Goal: Task Accomplishment & Management: Use online tool/utility

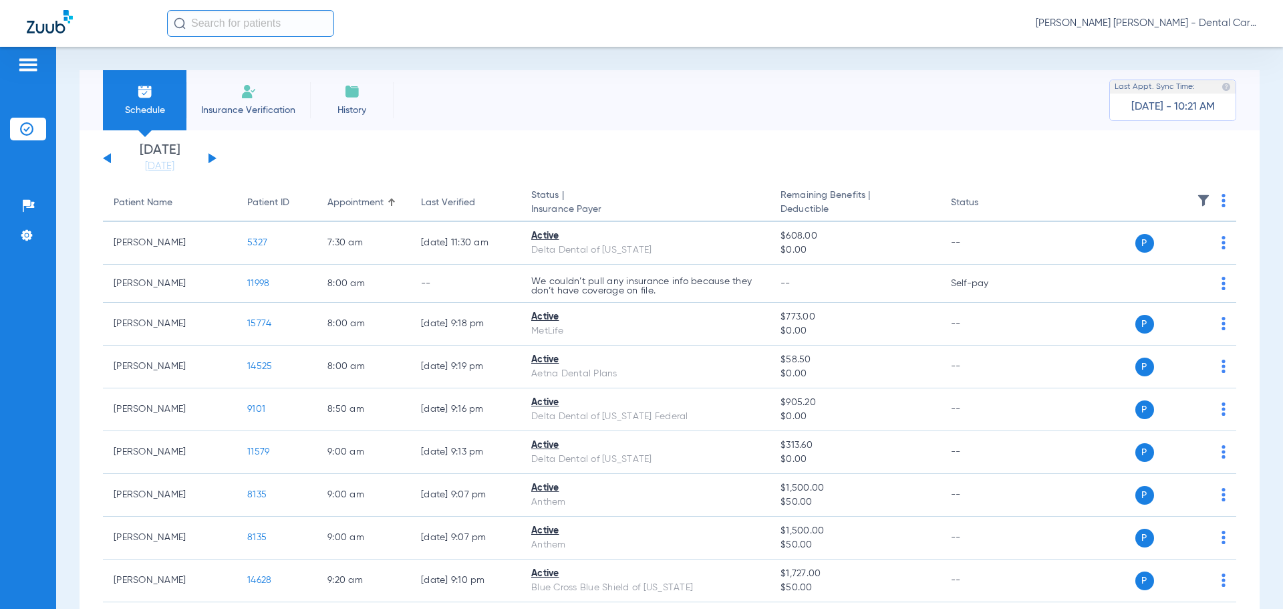
click at [211, 154] on div "[DATE] [DATE] [DATE] [DATE] [DATE] [DATE] [DATE] [DATE] [DATE] [DATE] [DATE] [D…" at bounding box center [160, 158] width 114 height 29
click at [211, 156] on button at bounding box center [213, 158] width 8 height 10
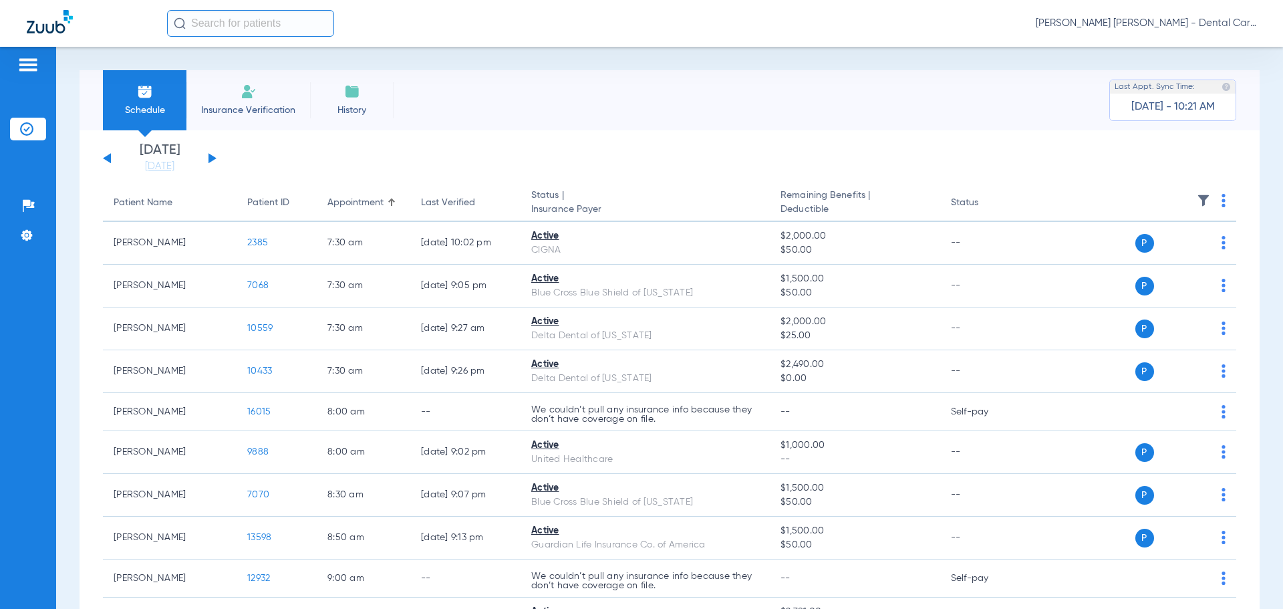
click at [211, 156] on button at bounding box center [213, 158] width 8 height 10
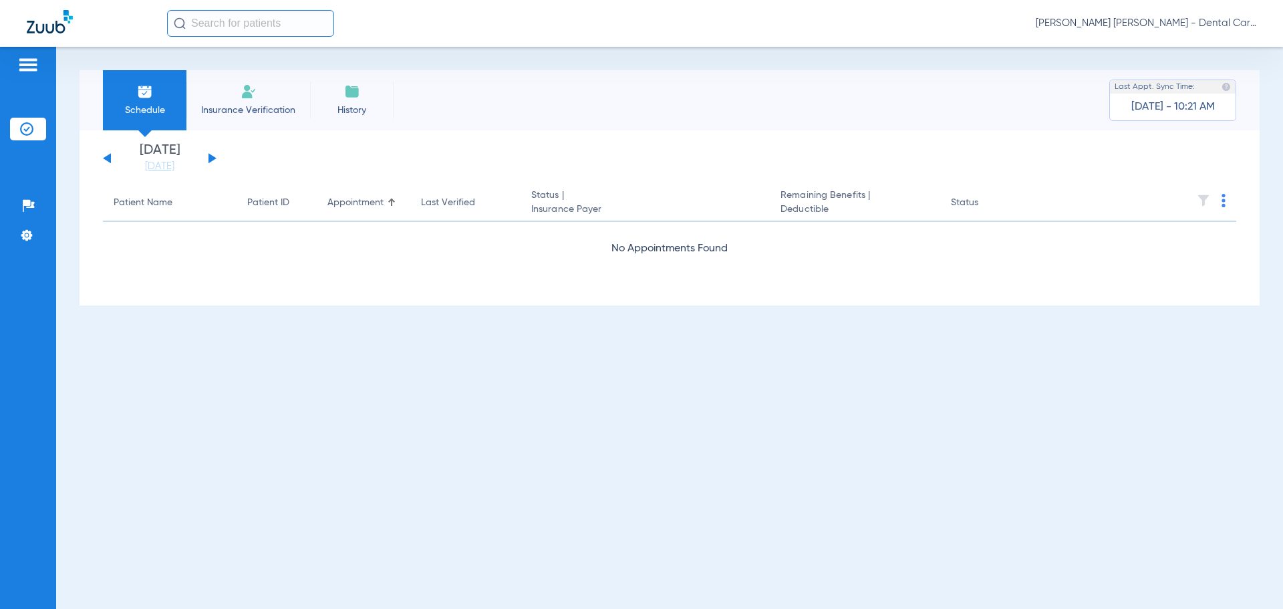
click at [211, 156] on button at bounding box center [213, 158] width 8 height 10
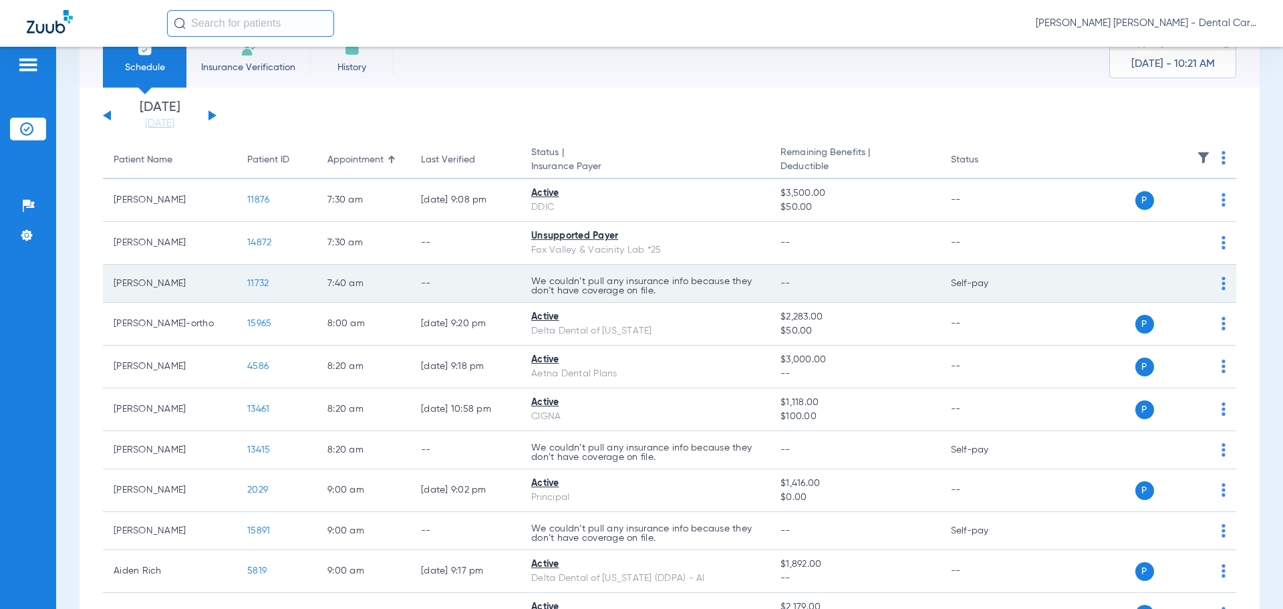
scroll to position [67, 0]
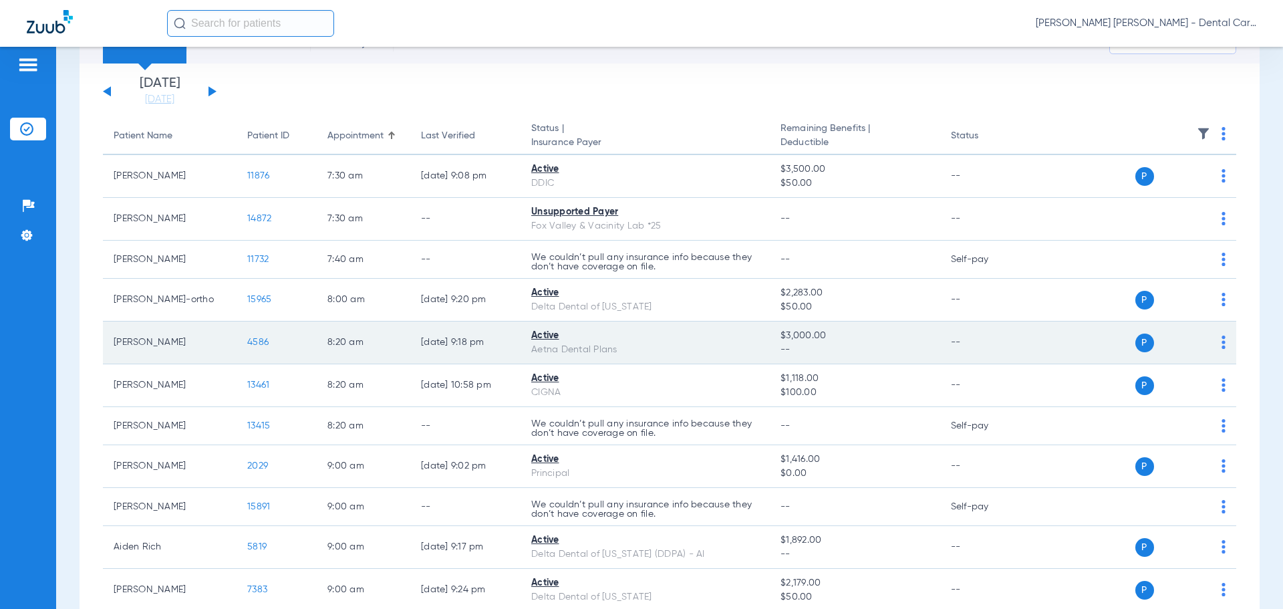
click at [257, 340] on span "4586" at bounding box center [257, 342] width 21 height 9
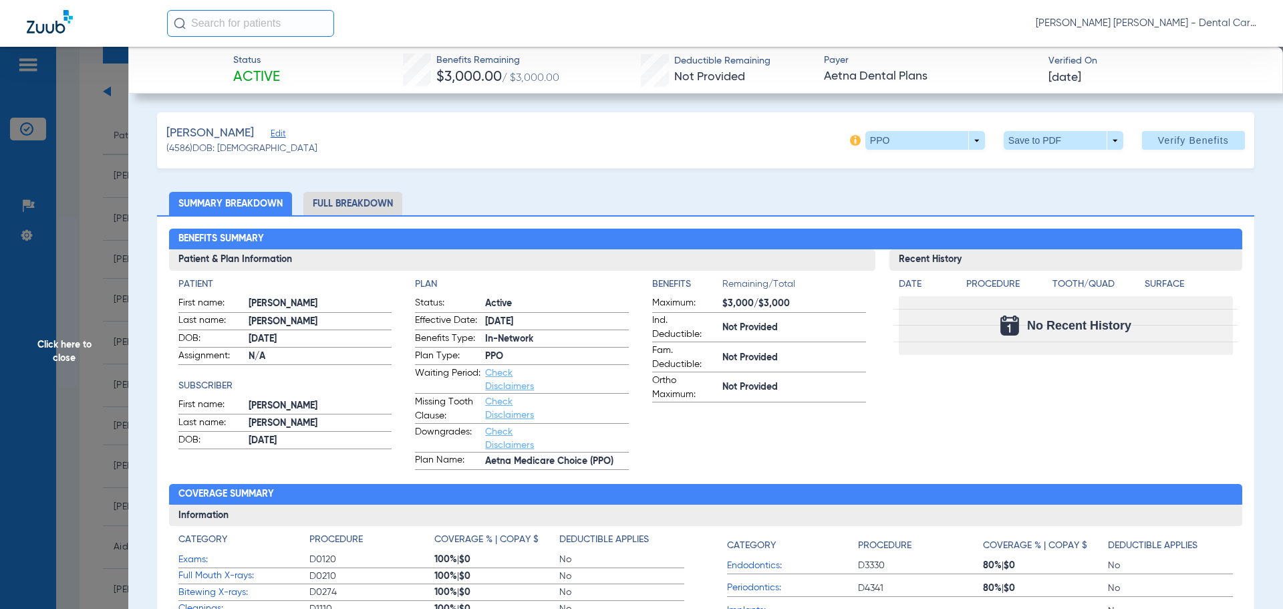
click at [388, 196] on li "Full Breakdown" at bounding box center [352, 203] width 99 height 23
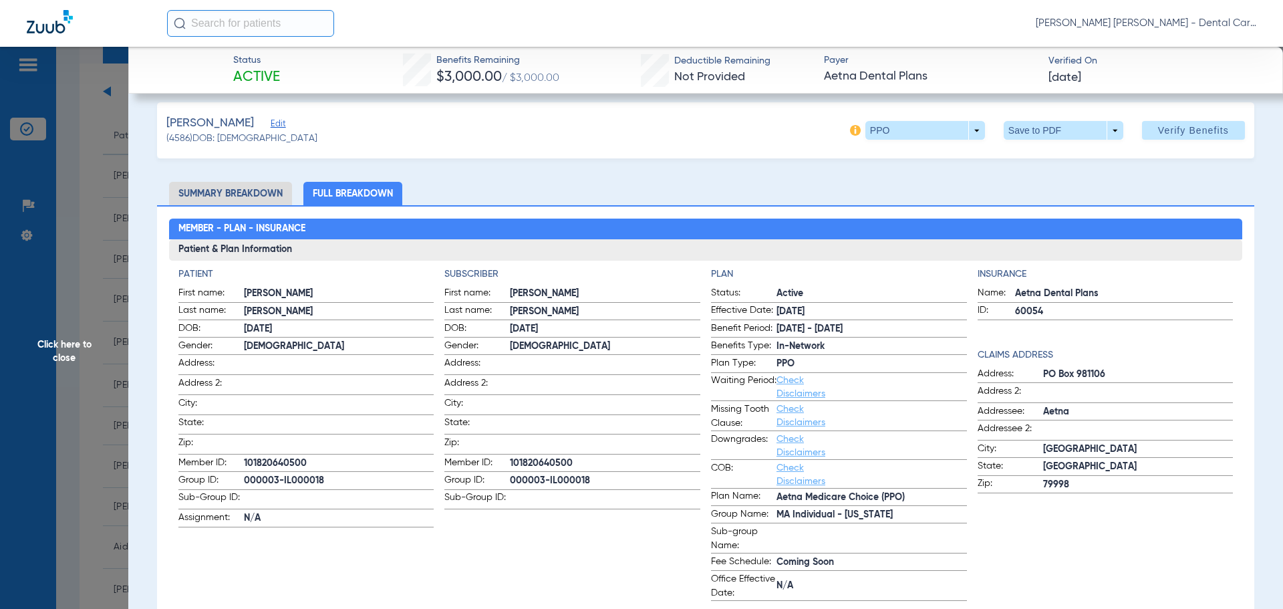
scroll to position [0, 0]
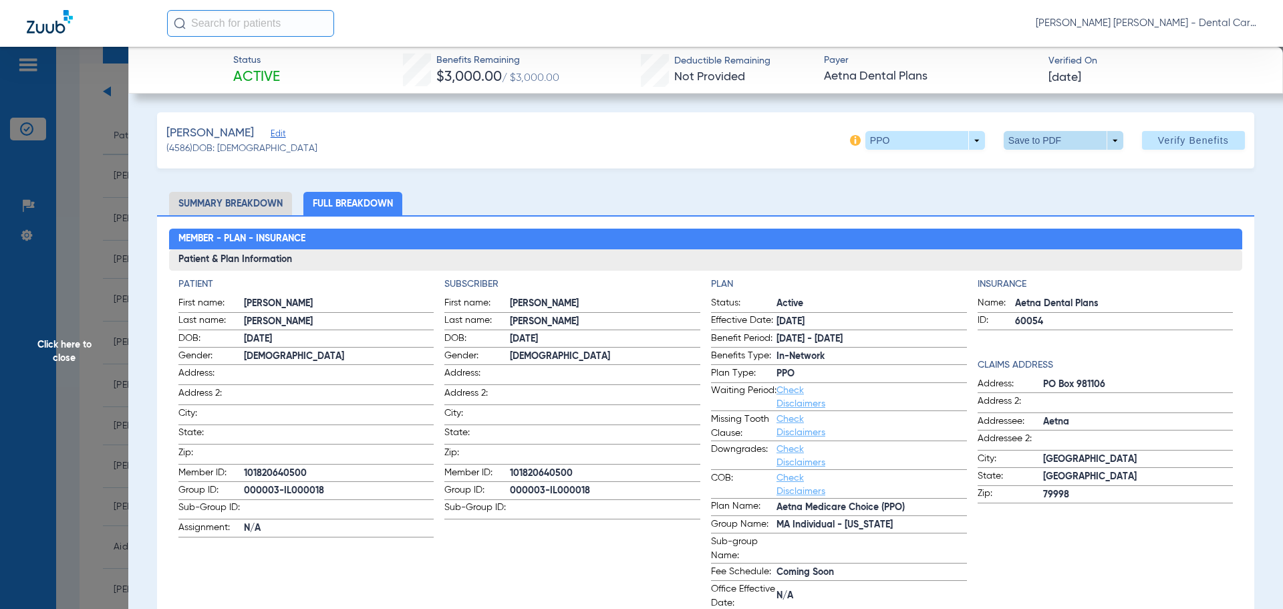
click at [1055, 138] on span at bounding box center [1063, 140] width 32 height 32
click at [1058, 166] on span "Save to PDF" at bounding box center [1058, 166] width 53 height 9
click at [67, 344] on span "Click here to close" at bounding box center [64, 351] width 128 height 609
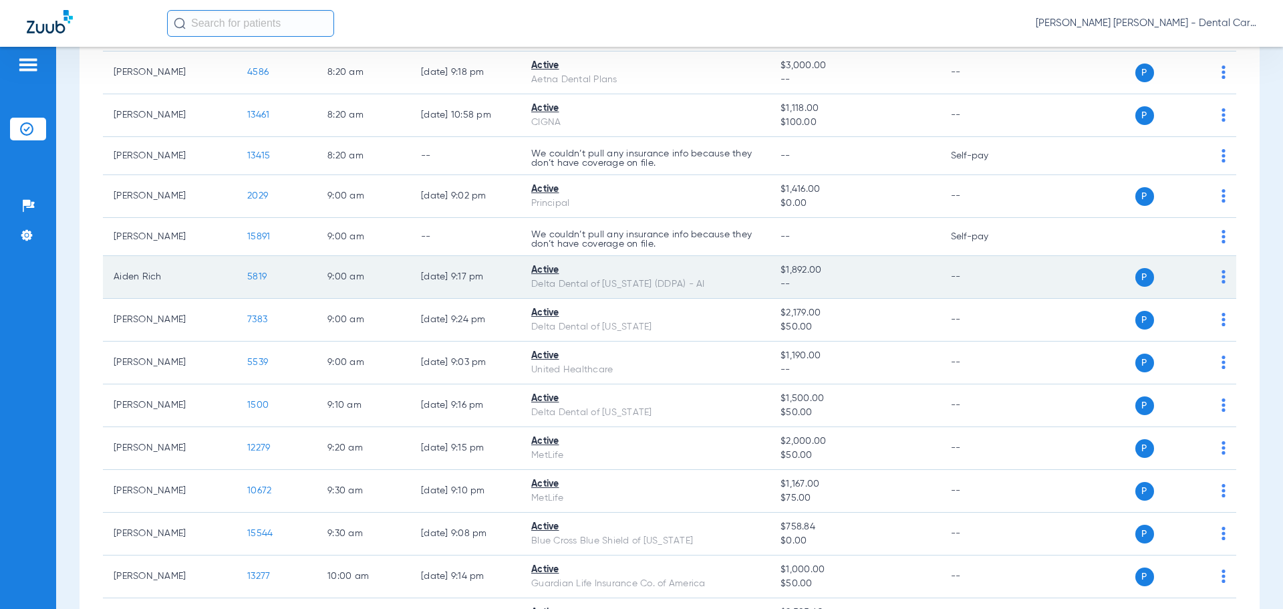
scroll to position [401, 0]
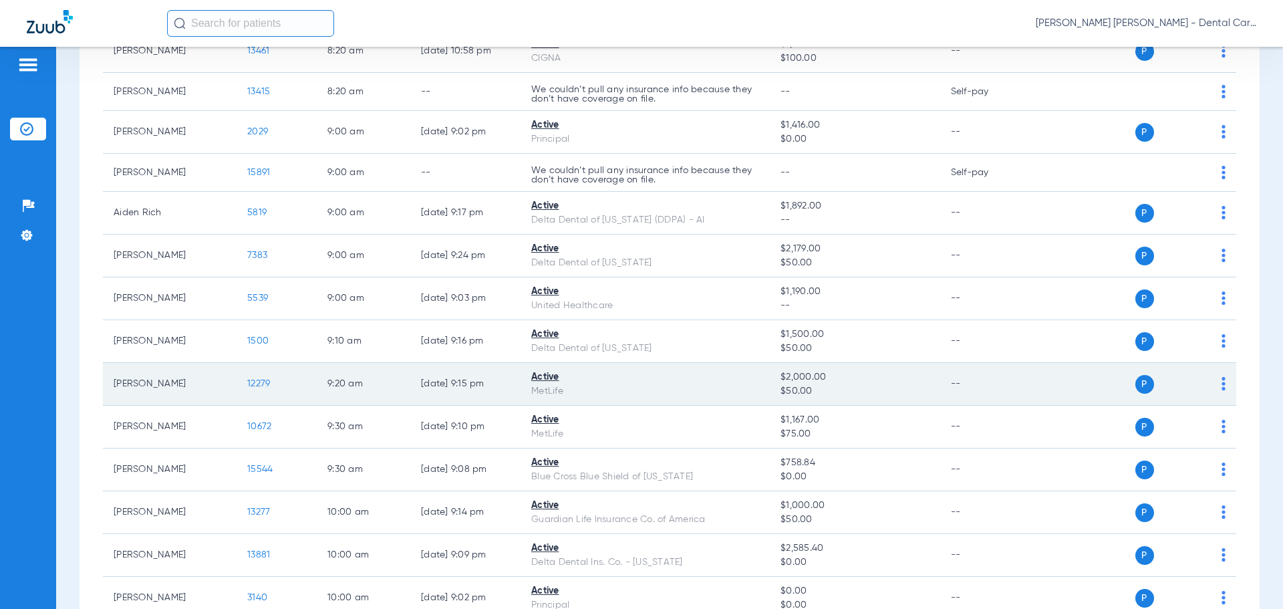
click at [249, 384] on span "12279" at bounding box center [258, 383] width 23 height 9
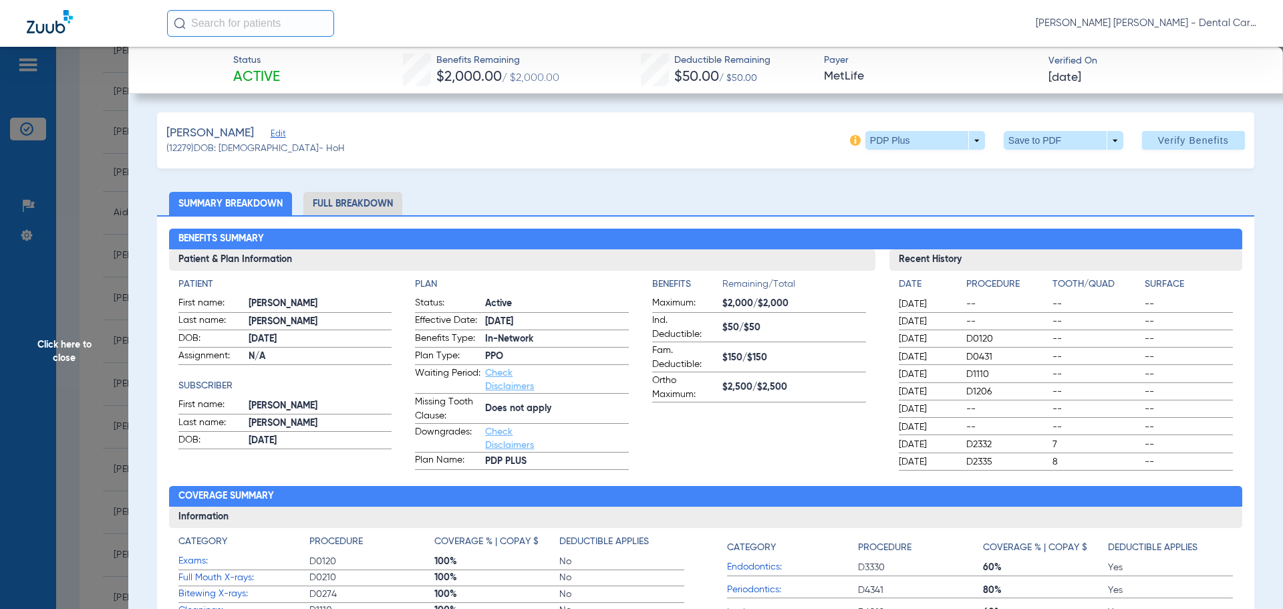
click at [372, 195] on li "Full Breakdown" at bounding box center [352, 203] width 99 height 23
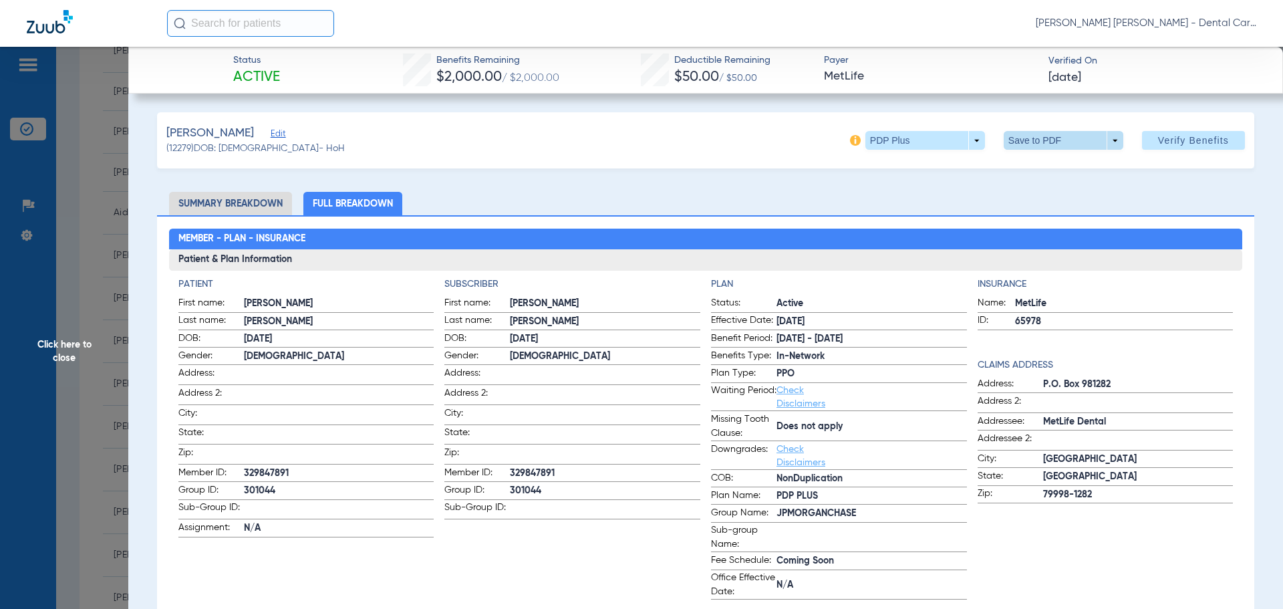
click at [1004, 140] on span at bounding box center [1064, 140] width 120 height 19
click at [1051, 175] on button "insert_drive_file Save to PDF" at bounding box center [1045, 167] width 101 height 27
drag, startPoint x: 61, startPoint y: 352, endPoint x: 150, endPoint y: 347, distance: 89.1
click at [61, 352] on span "Click here to close" at bounding box center [64, 351] width 128 height 609
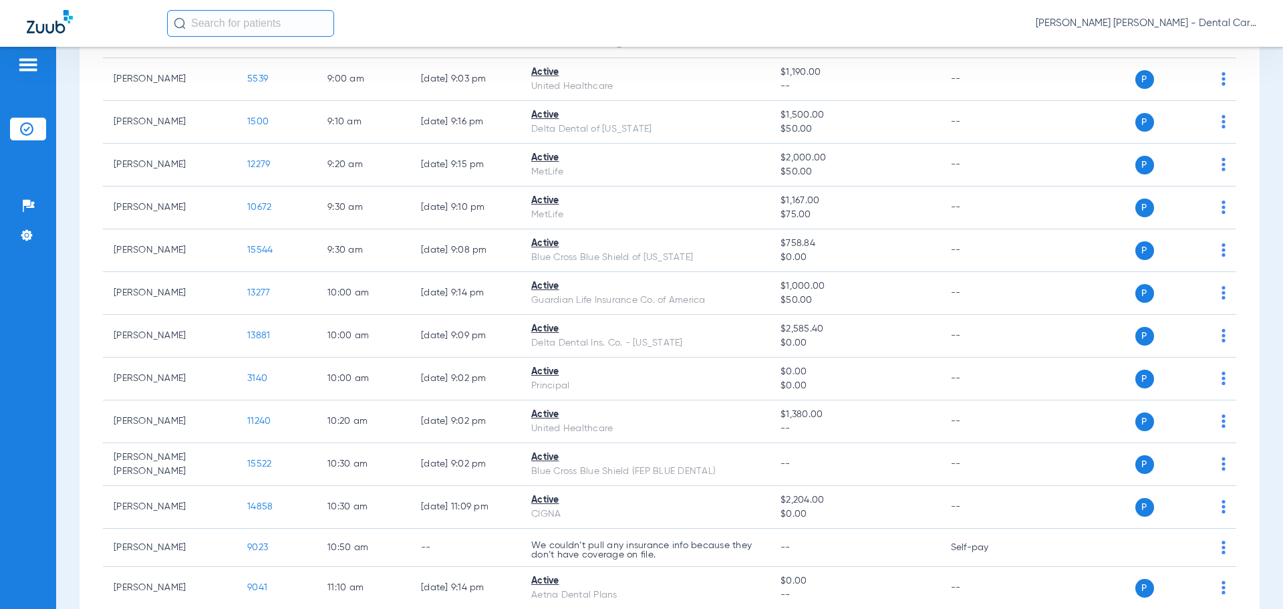
scroll to position [615, 0]
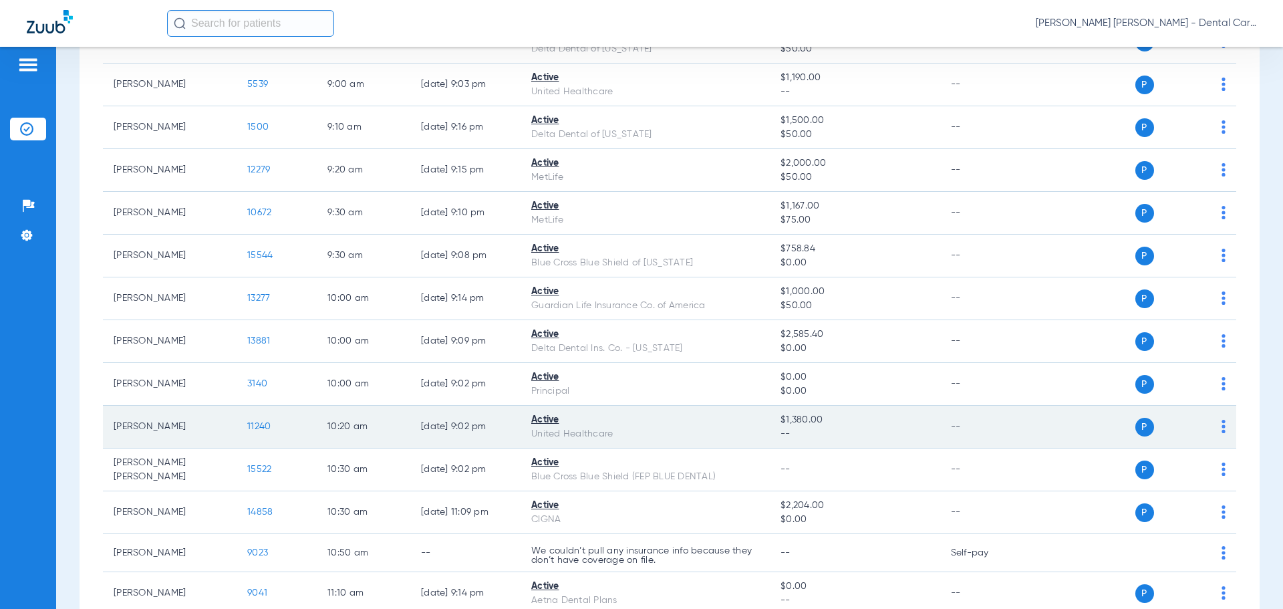
click at [161, 428] on td "Emilia Bucior" at bounding box center [170, 427] width 134 height 43
click at [261, 426] on span "11240" at bounding box center [258, 426] width 23 height 9
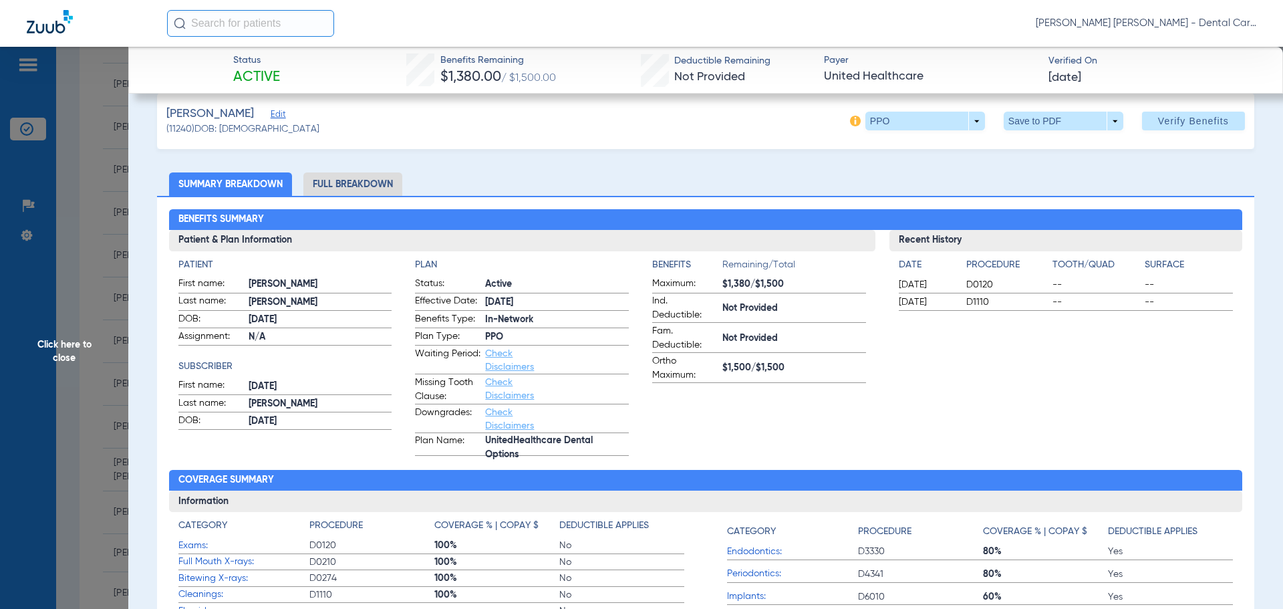
scroll to position [0, 0]
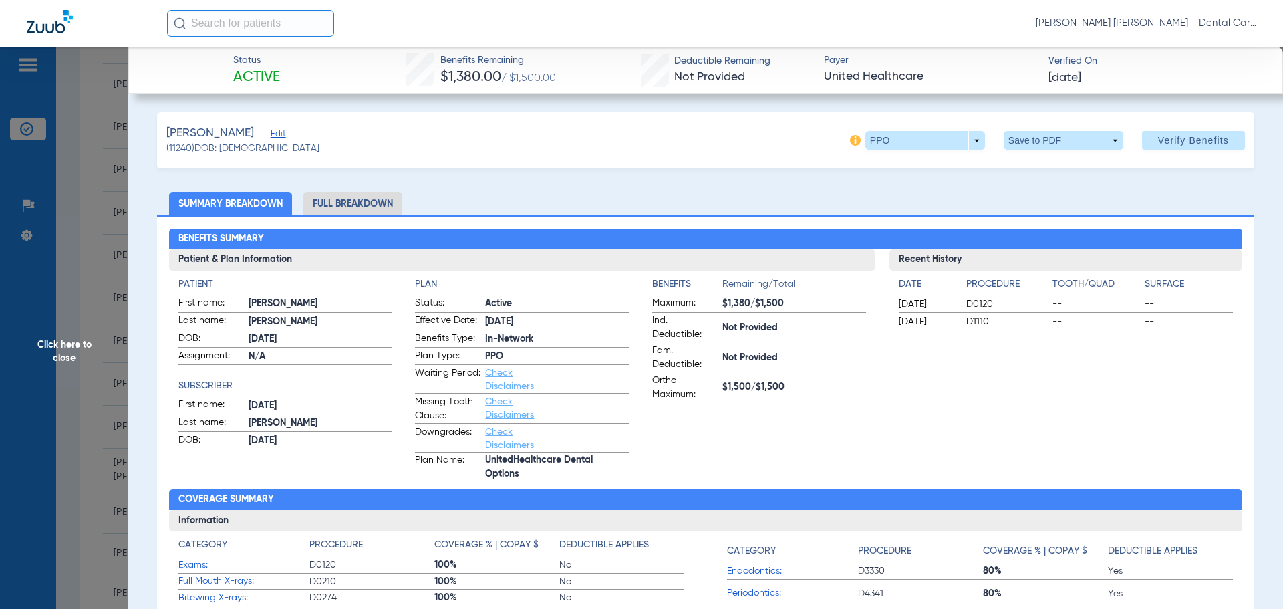
click at [341, 201] on li "Full Breakdown" at bounding box center [352, 203] width 99 height 23
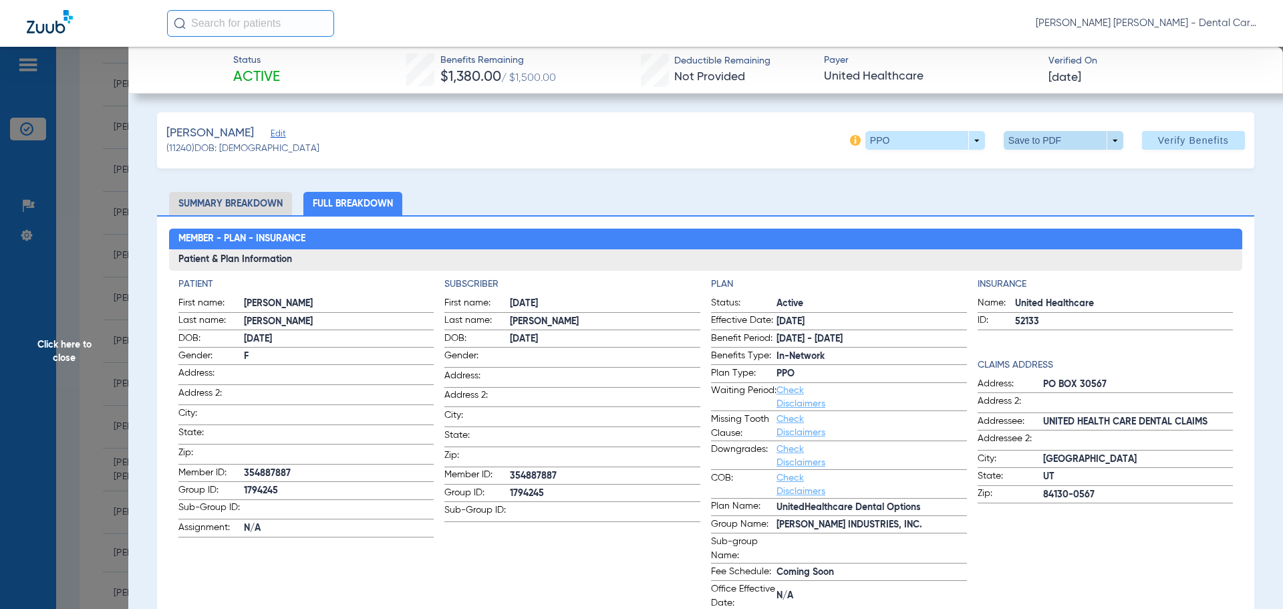
click at [1031, 142] on span at bounding box center [1064, 140] width 120 height 19
click at [1031, 175] on button "insert_drive_file Save to PDF" at bounding box center [1045, 167] width 101 height 27
click at [72, 345] on span "Click here to close" at bounding box center [64, 351] width 128 height 609
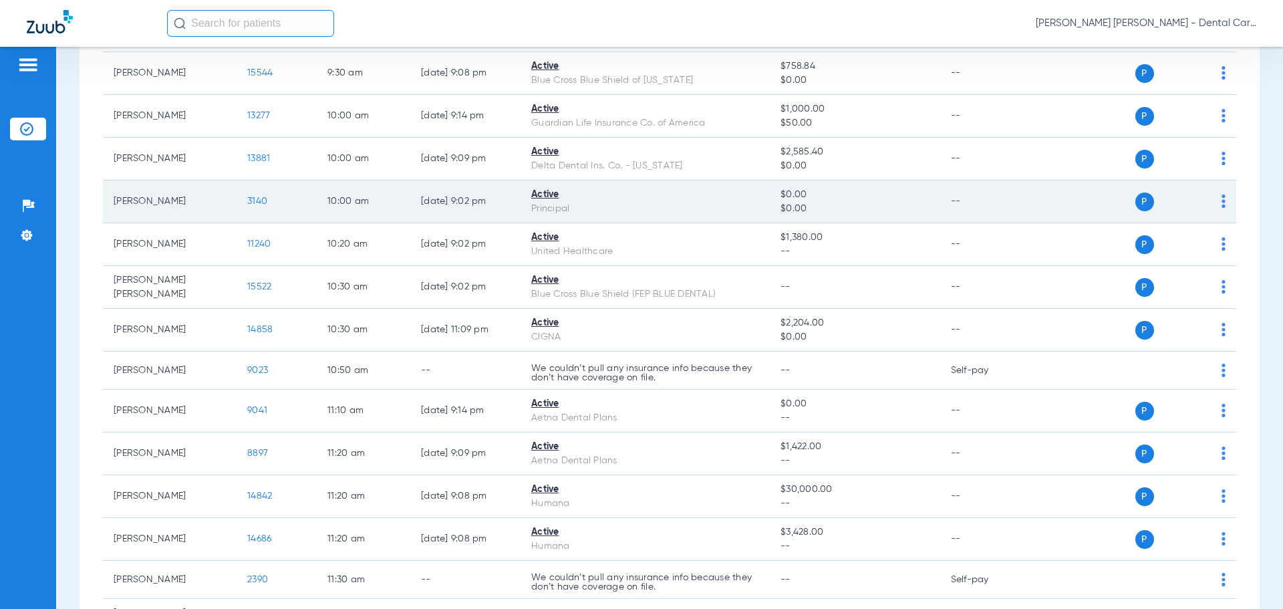
scroll to position [869, 0]
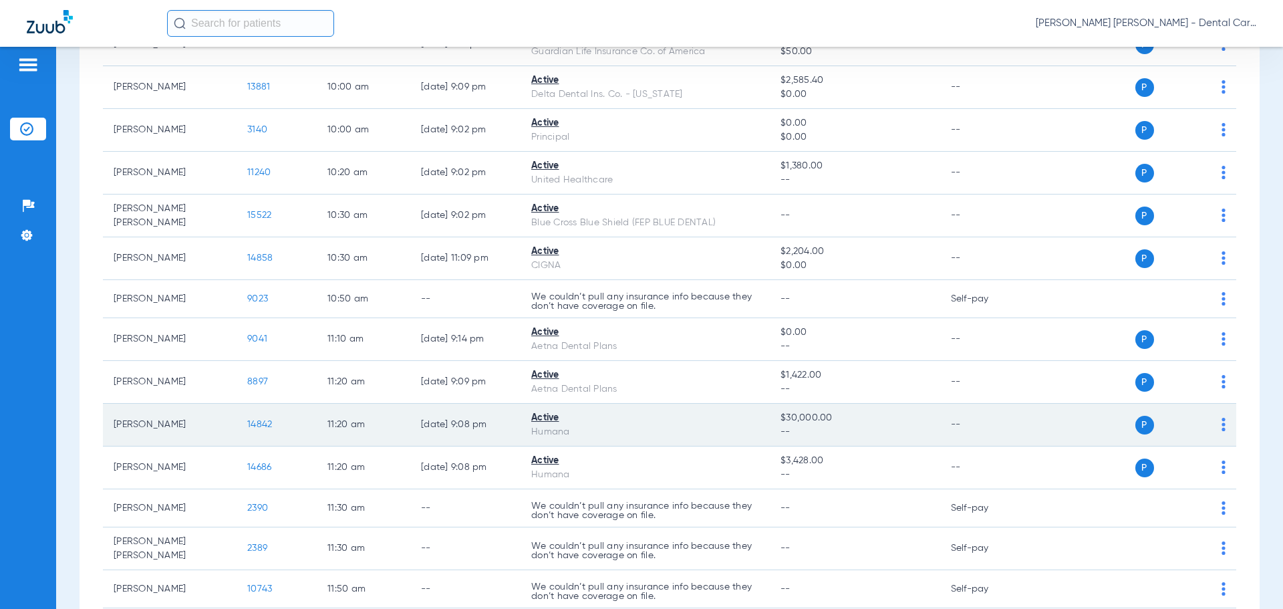
click at [174, 419] on td "Sharon Nieminski" at bounding box center [170, 425] width 134 height 43
click at [259, 421] on span "14842" at bounding box center [259, 424] width 25 height 9
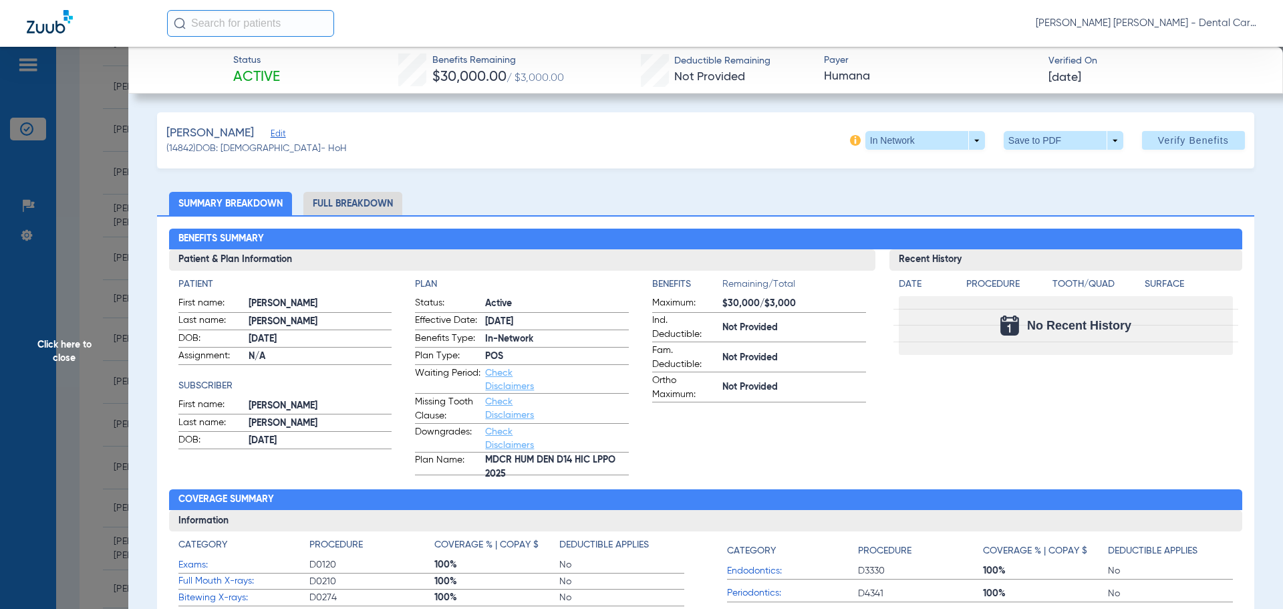
click at [365, 196] on li "Full Breakdown" at bounding box center [352, 203] width 99 height 23
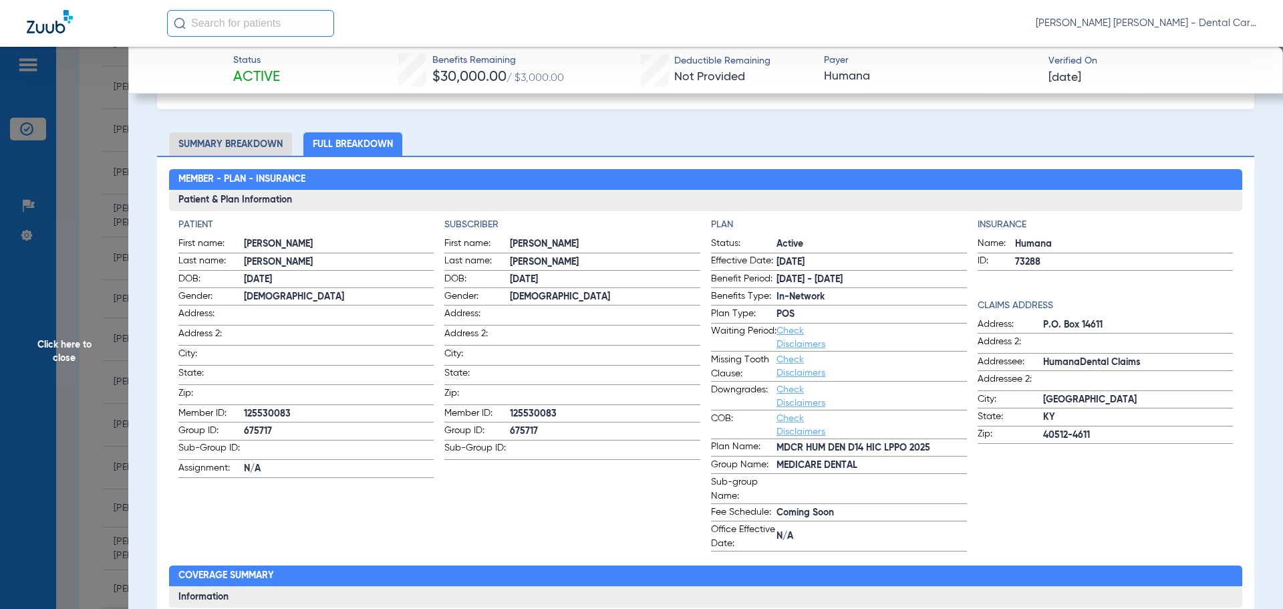
scroll to position [0, 0]
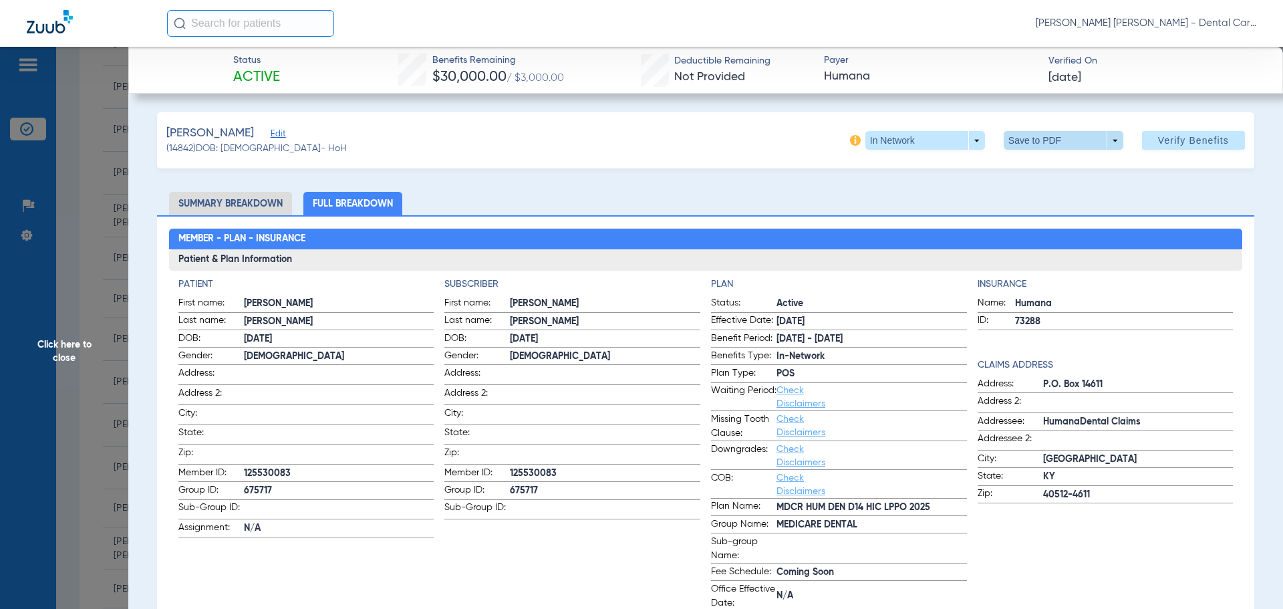
click at [1055, 134] on span at bounding box center [1063, 140] width 32 height 32
click at [1051, 166] on span "Save to PDF" at bounding box center [1058, 166] width 53 height 9
click at [49, 350] on span "Click here to close" at bounding box center [64, 351] width 128 height 609
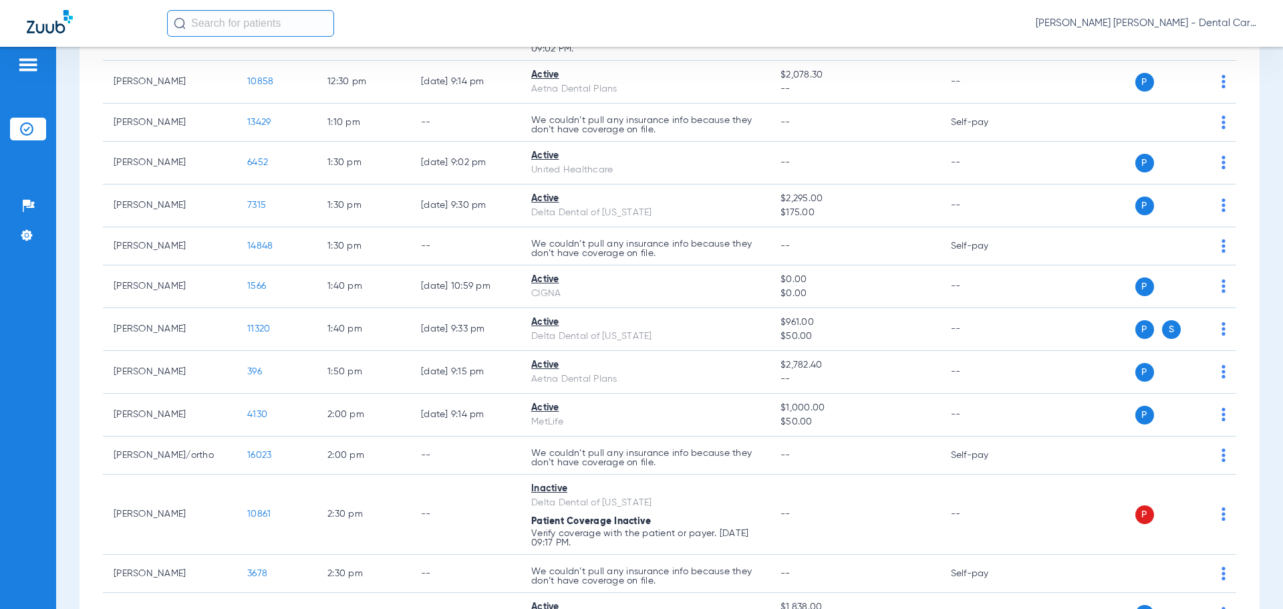
scroll to position [1738, 0]
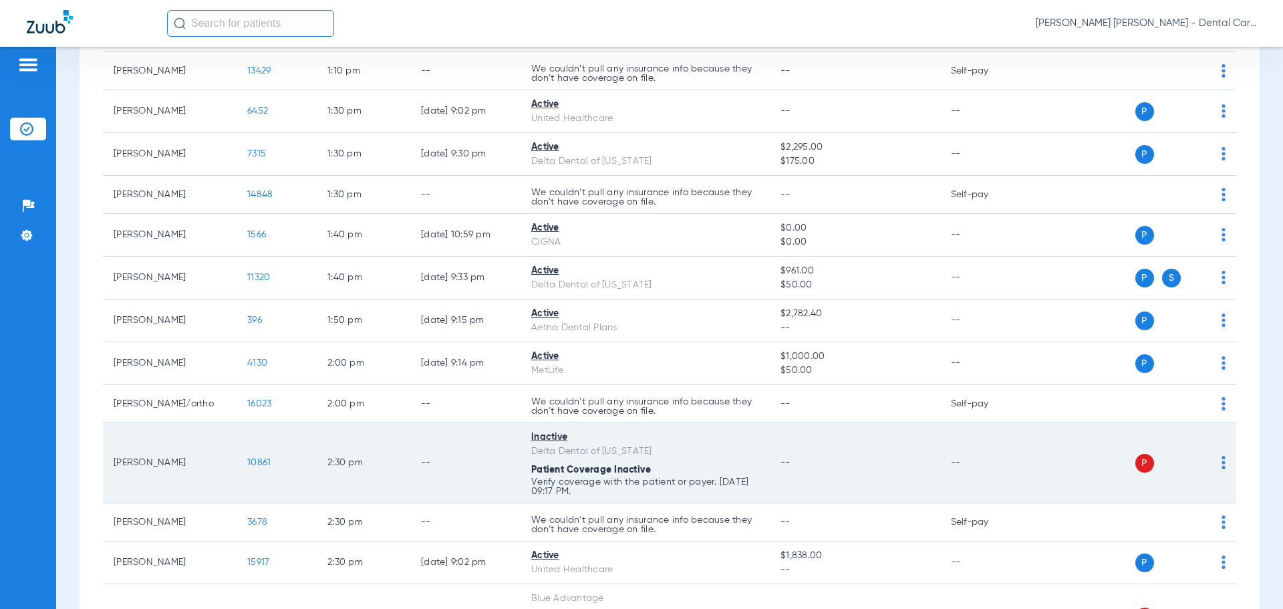
click at [267, 460] on span "10861" at bounding box center [258, 462] width 23 height 9
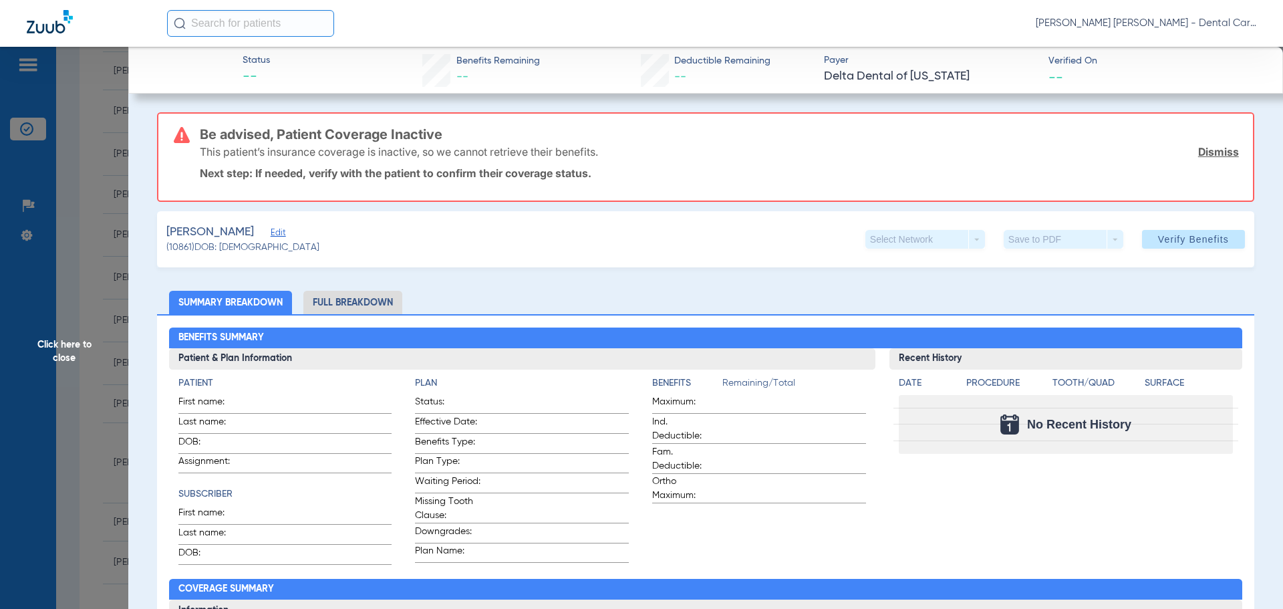
click at [337, 305] on li "Full Breakdown" at bounding box center [352, 302] width 99 height 23
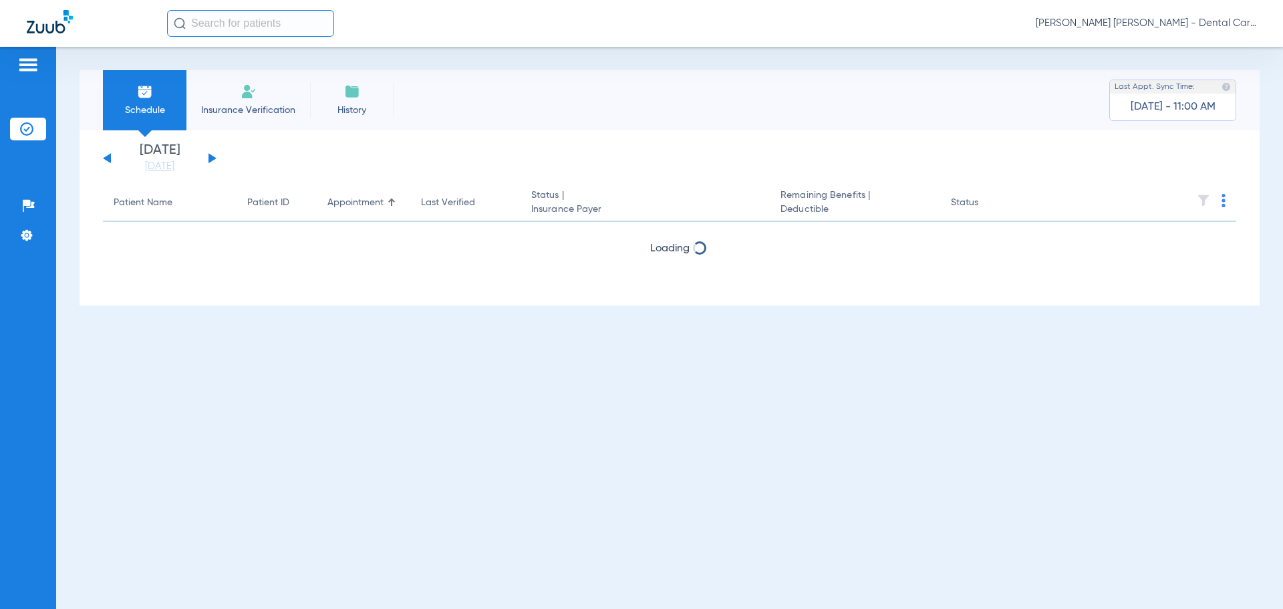
click at [211, 158] on button at bounding box center [213, 158] width 8 height 10
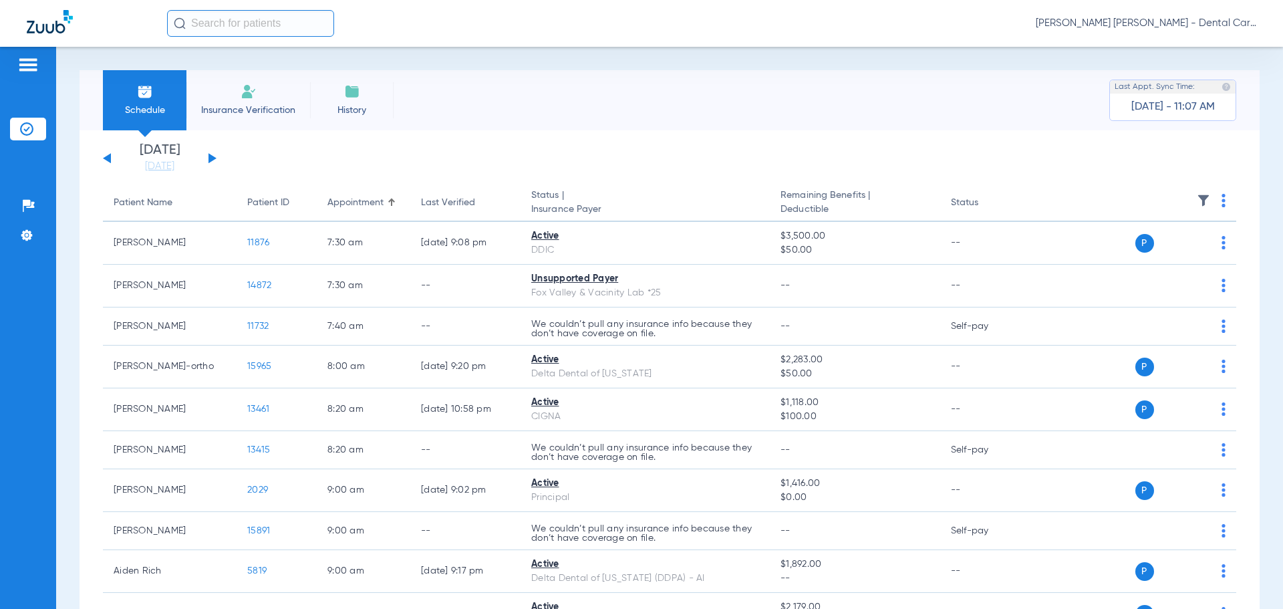
click at [107, 160] on button at bounding box center [107, 158] width 8 height 10
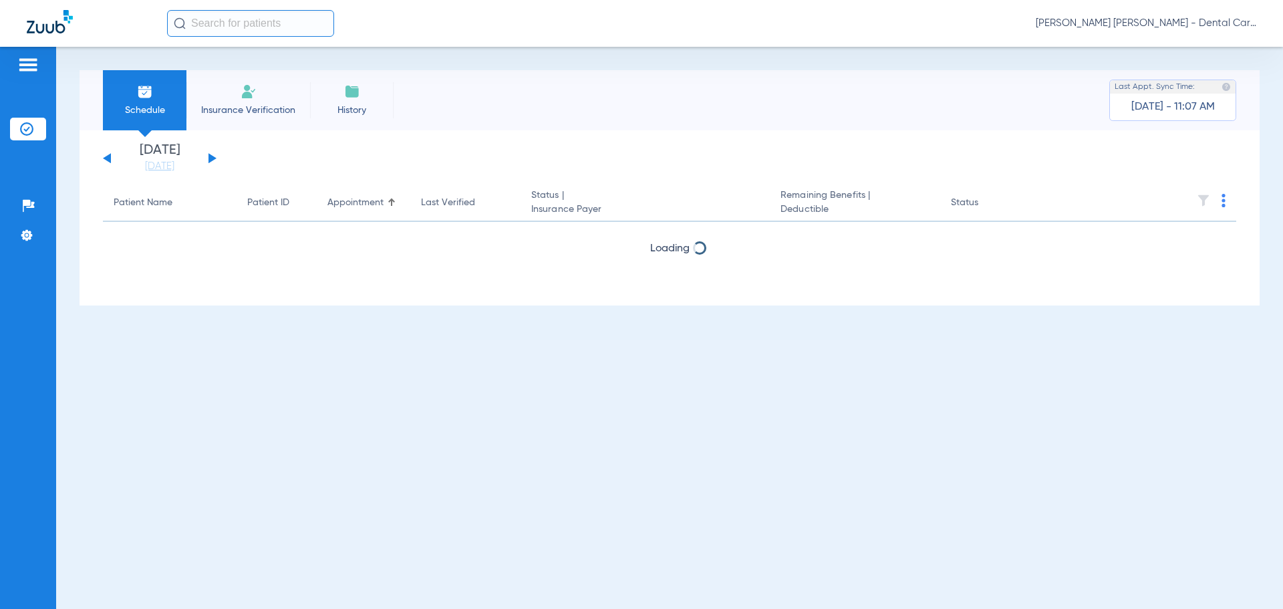
click at [107, 160] on button at bounding box center [107, 158] width 8 height 10
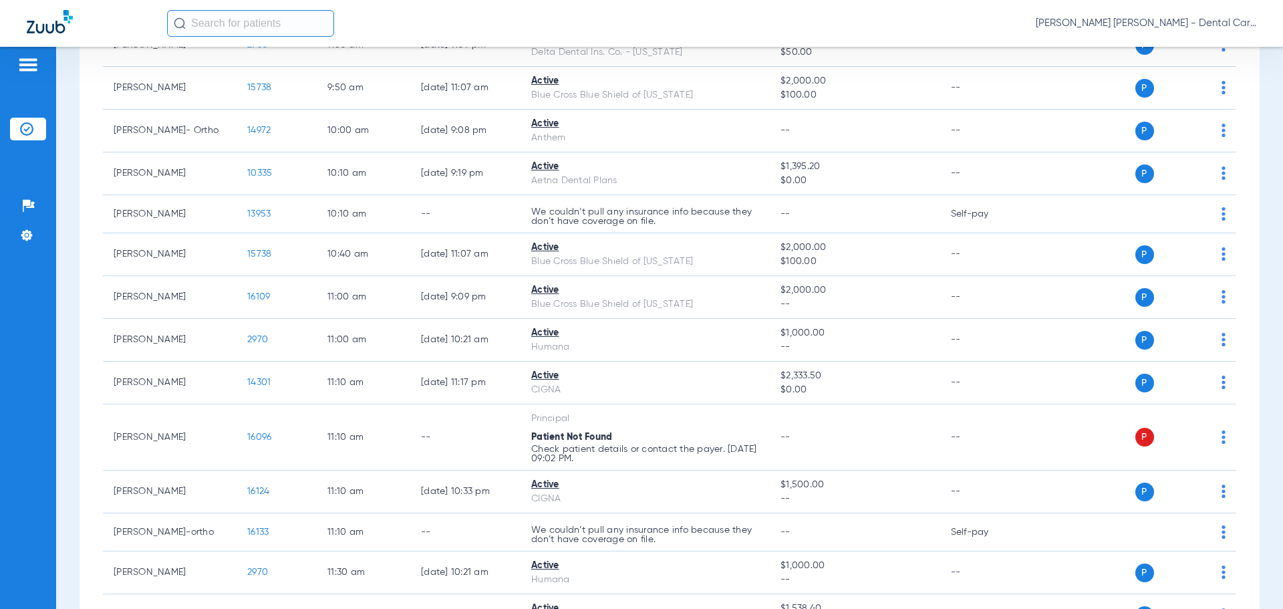
scroll to position [668, 0]
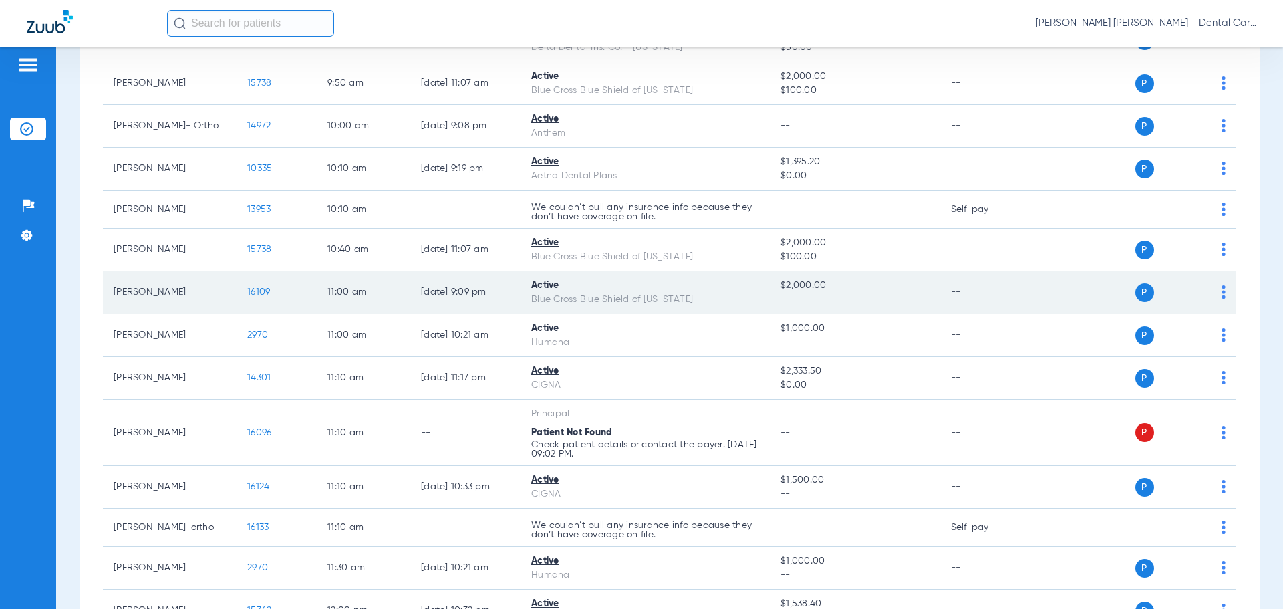
click at [258, 294] on span "16109" at bounding box center [258, 291] width 23 height 9
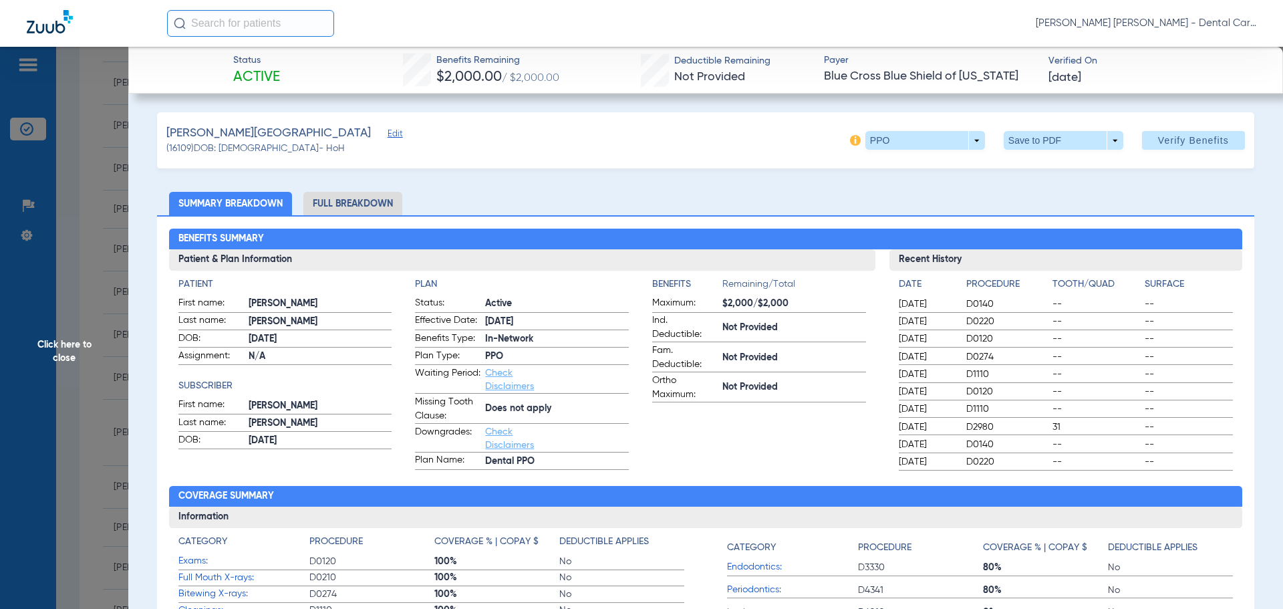
click at [350, 196] on li "Full Breakdown" at bounding box center [352, 203] width 99 height 23
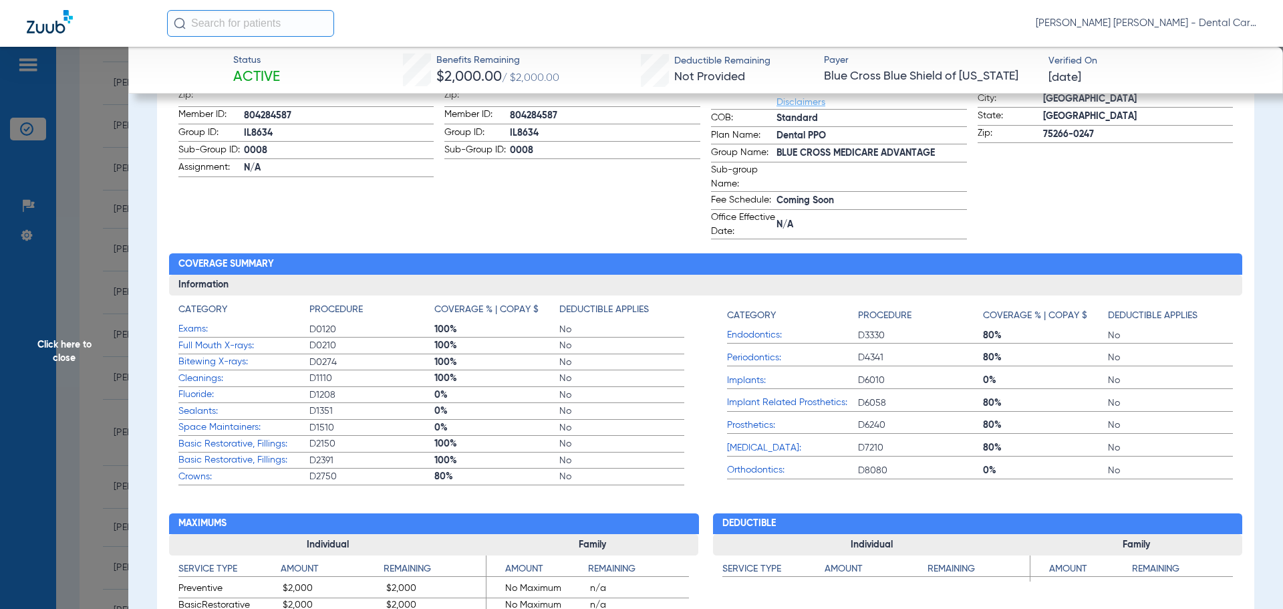
scroll to position [401, 0]
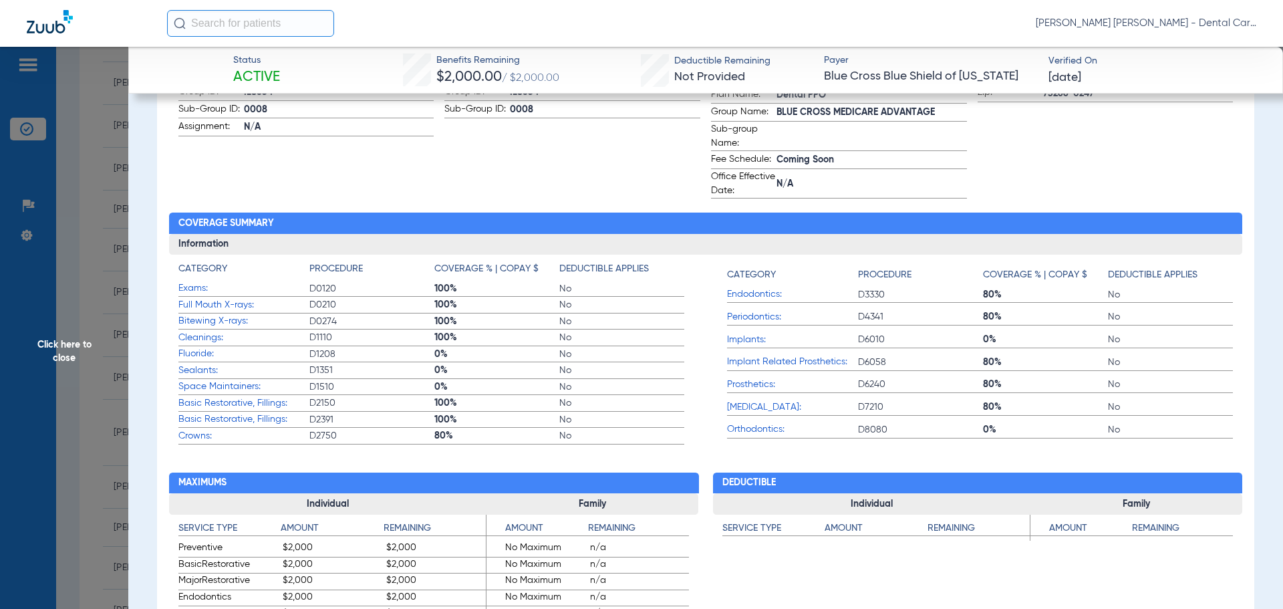
click at [222, 311] on span "Full Mouth X-rays:" at bounding box center [243, 305] width 131 height 14
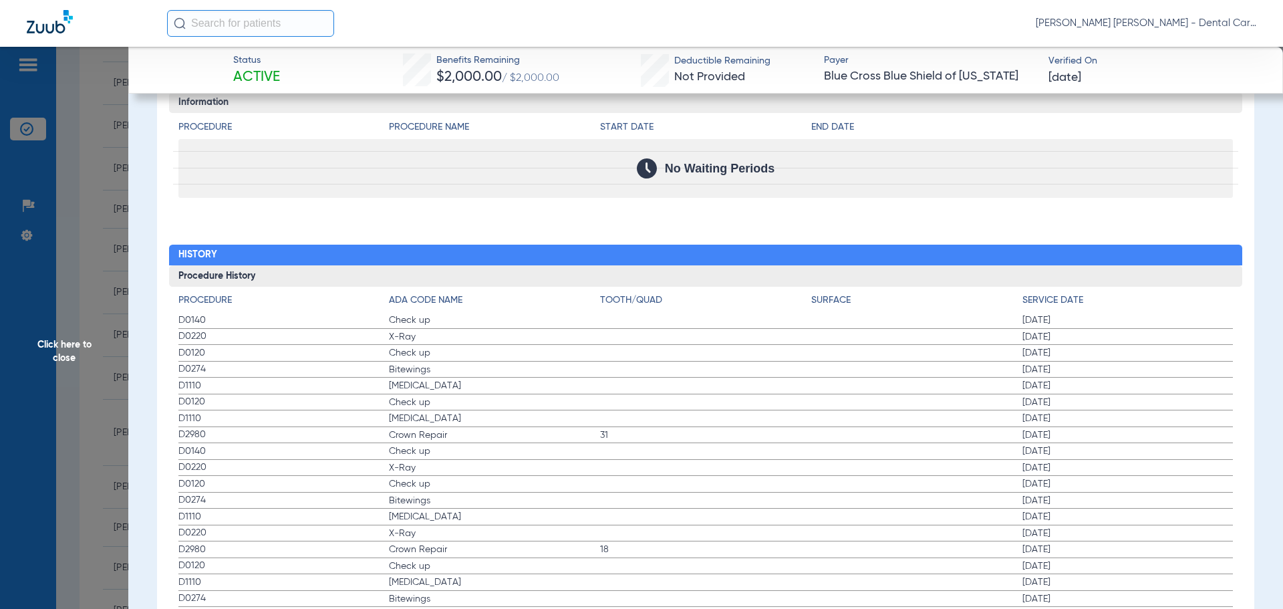
scroll to position [1778, 0]
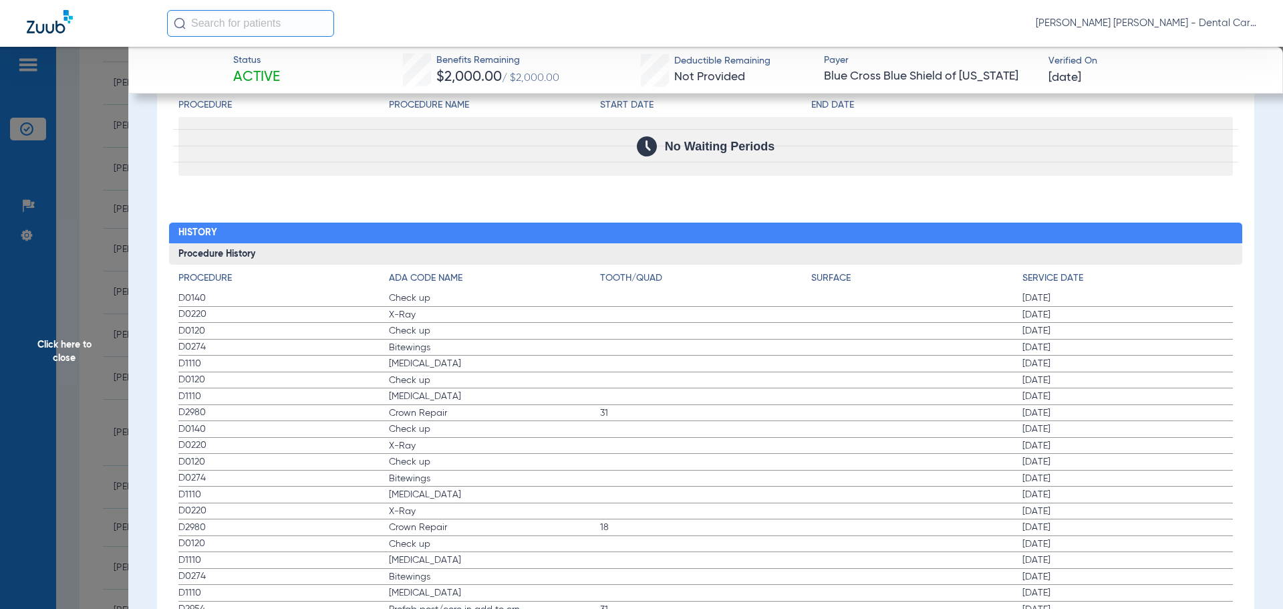
drag, startPoint x: 380, startPoint y: 319, endPoint x: 156, endPoint y: 326, distance: 223.3
click at [360, 321] on span "D0220" at bounding box center [283, 314] width 211 height 14
click at [188, 317] on span "D0220" at bounding box center [283, 314] width 211 height 14
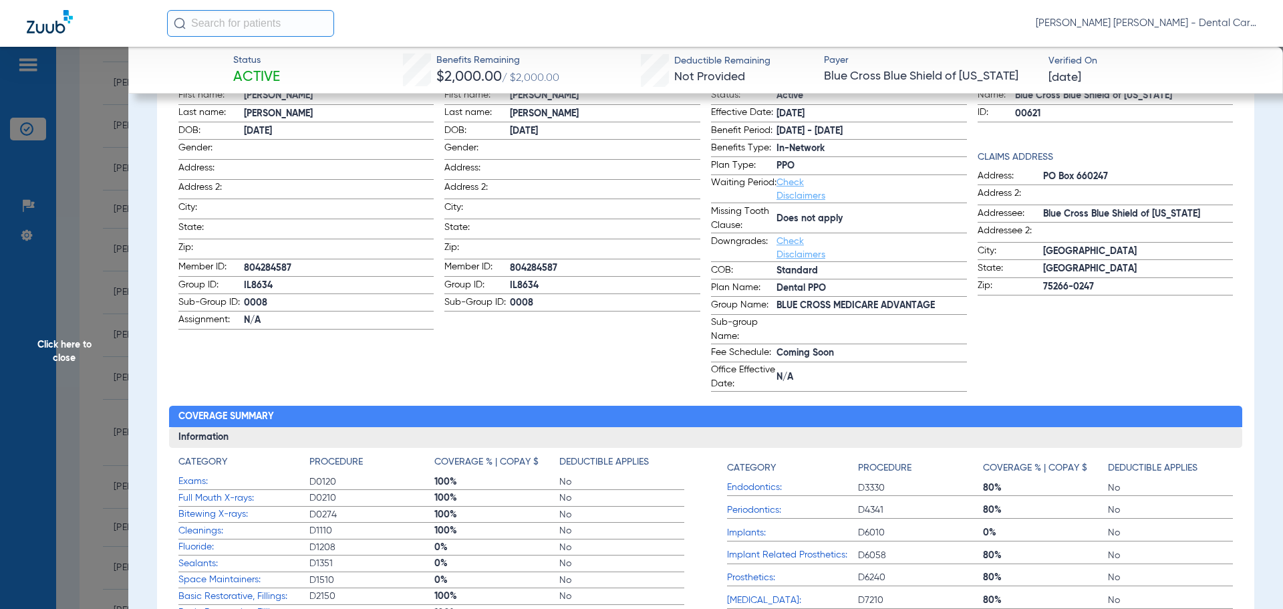
scroll to position [0, 0]
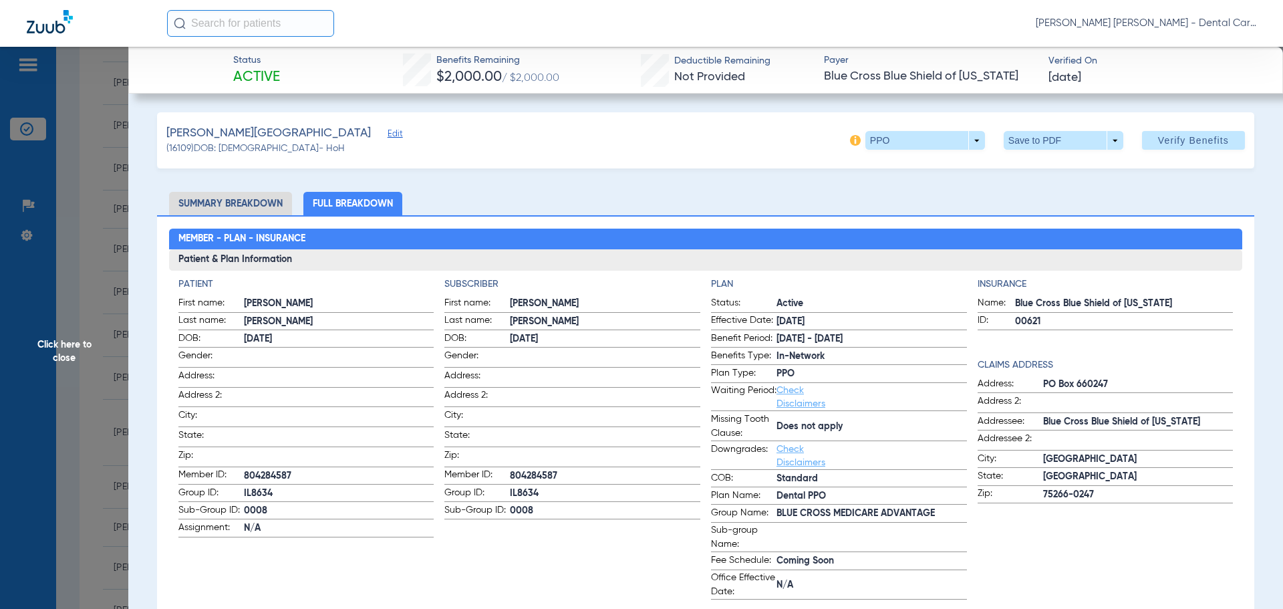
click at [68, 354] on span "Click here to close" at bounding box center [64, 351] width 128 height 609
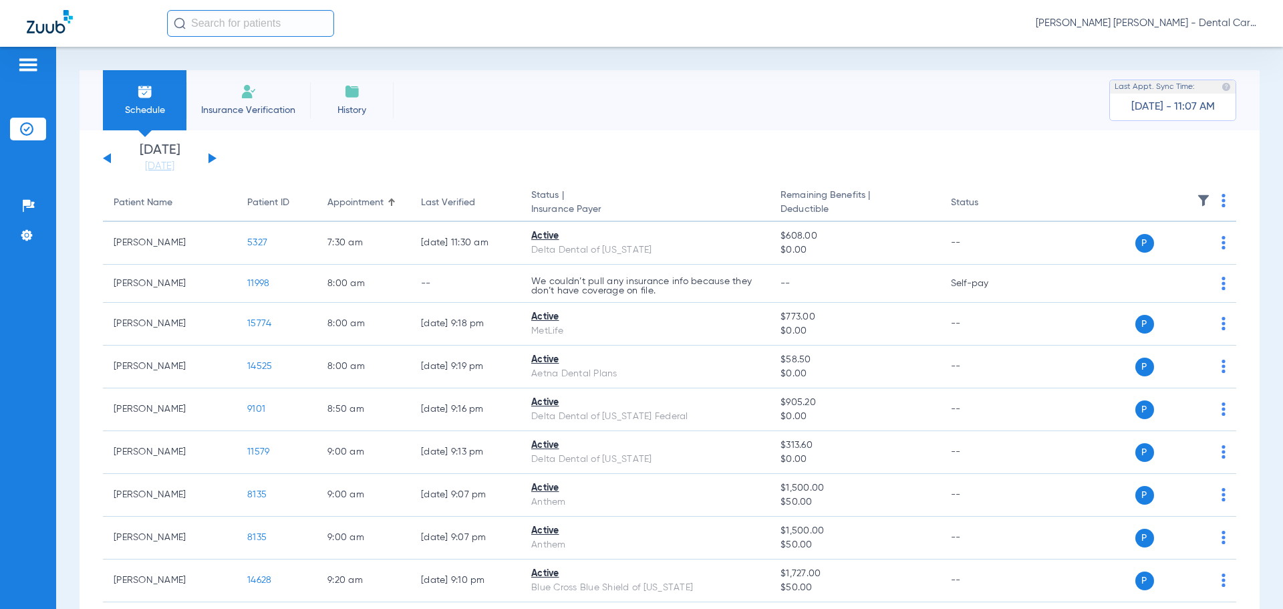
click at [216, 152] on div "[DATE] [DATE] [DATE] [DATE] [DATE] [DATE] [DATE] [DATE] [DATE] [DATE] [DATE] [D…" at bounding box center [160, 158] width 114 height 29
click at [213, 156] on button at bounding box center [213, 158] width 8 height 10
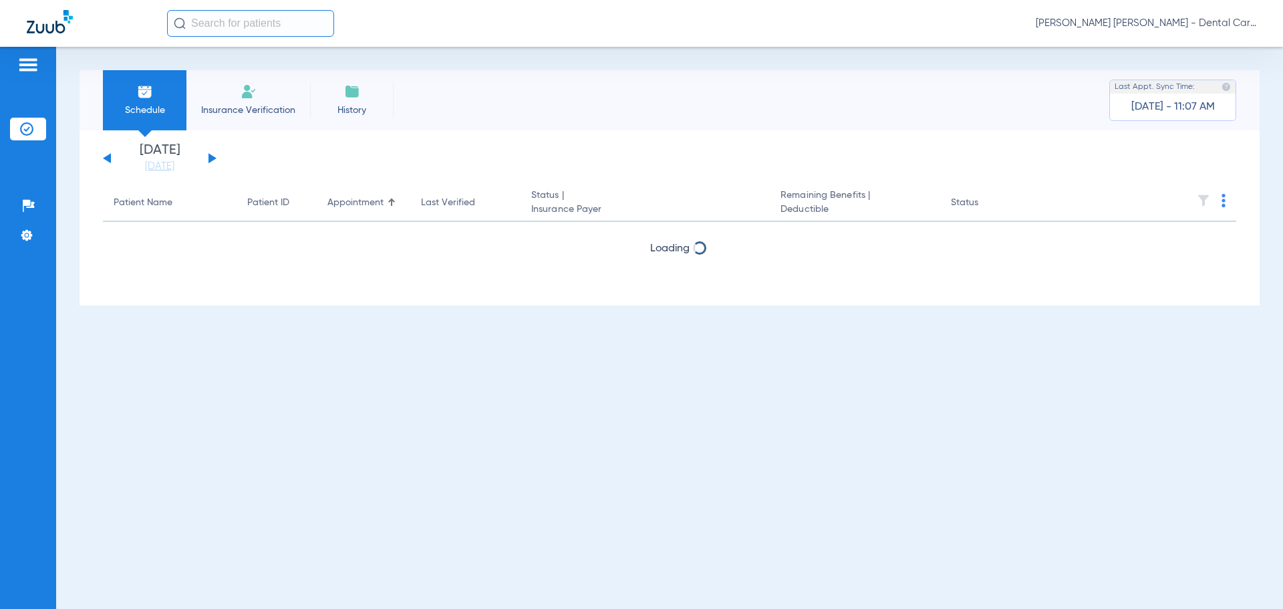
click at [213, 156] on button at bounding box center [213, 158] width 8 height 10
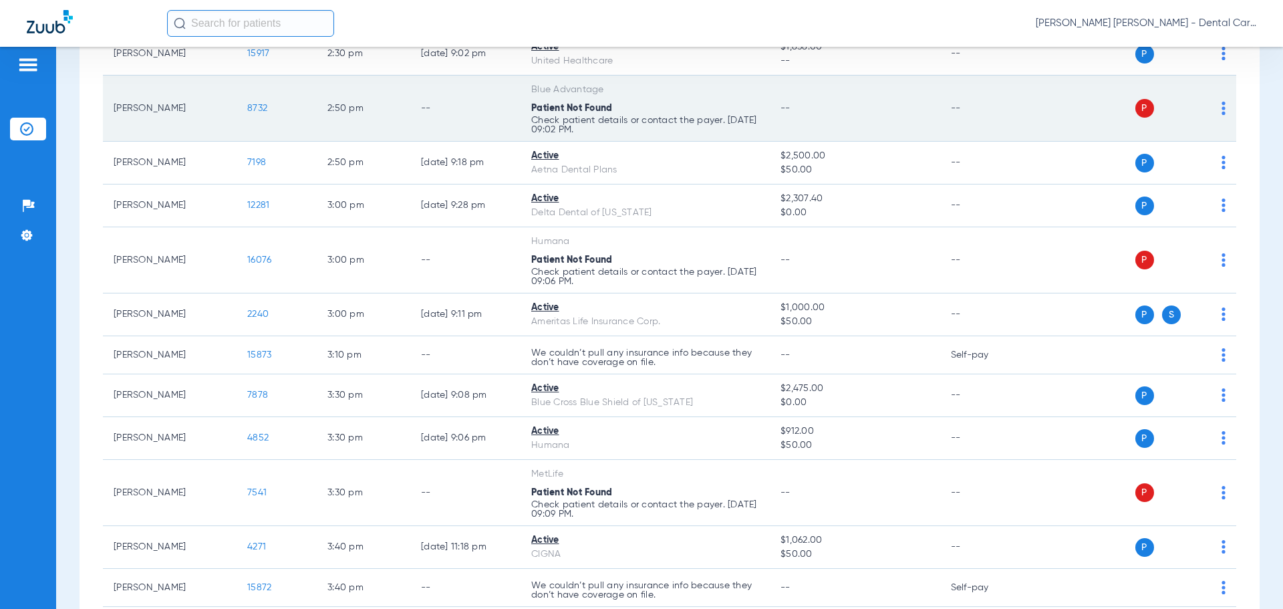
scroll to position [2206, 0]
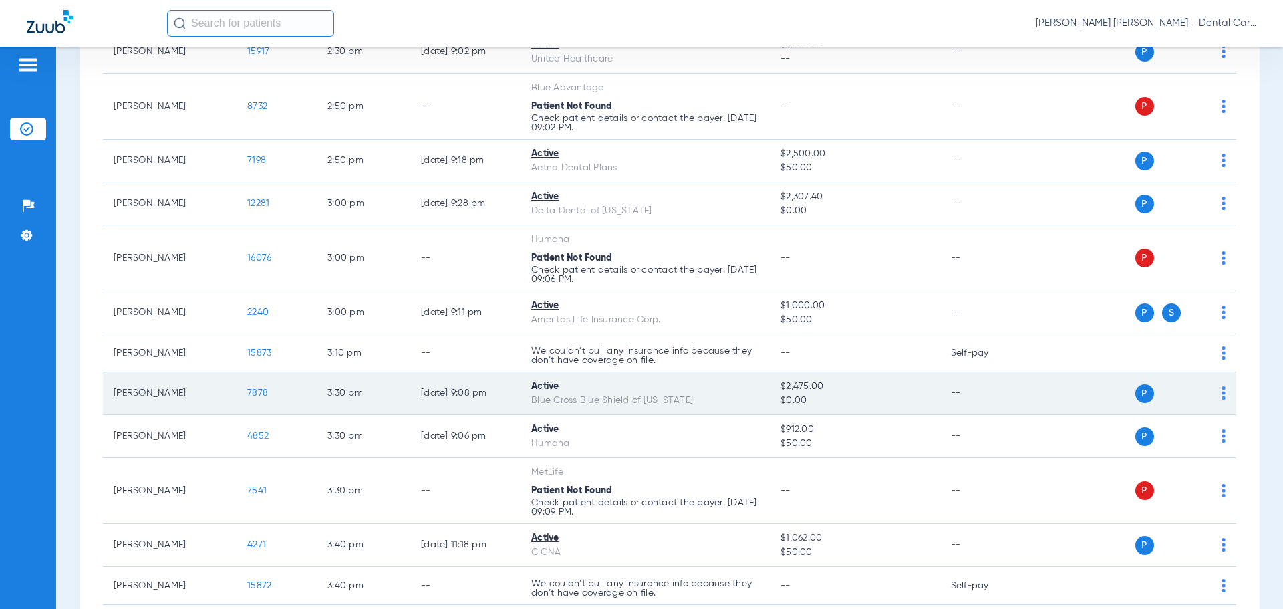
click at [257, 392] on span "7878" at bounding box center [257, 392] width 21 height 9
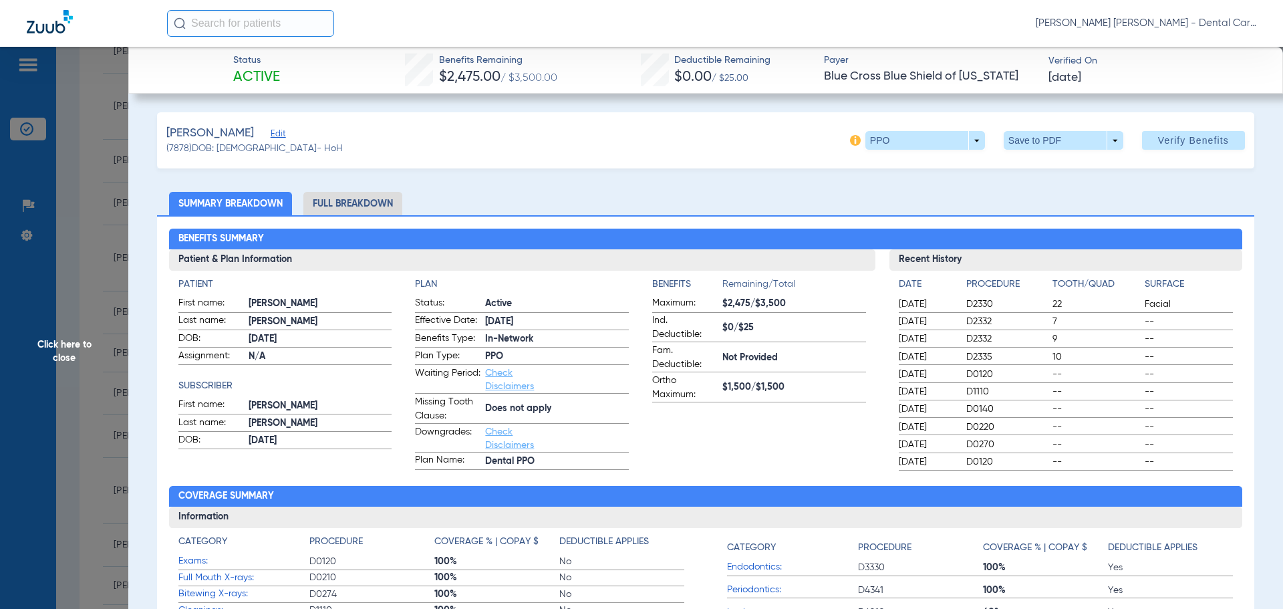
click at [362, 198] on li "Full Breakdown" at bounding box center [352, 203] width 99 height 23
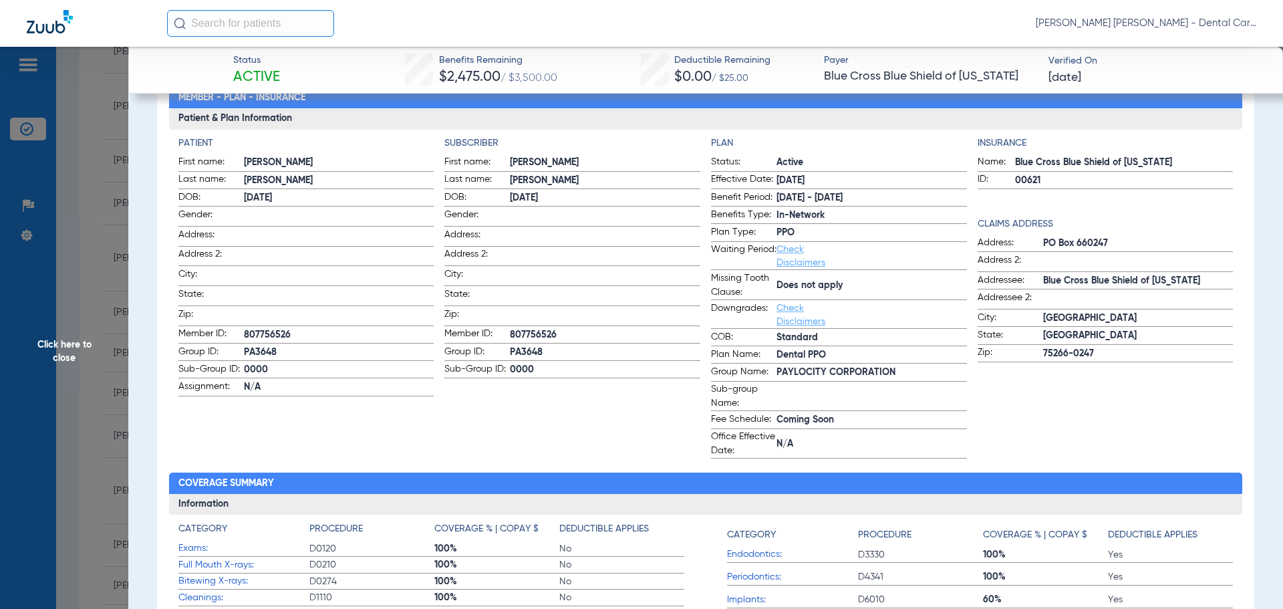
scroll to position [0, 0]
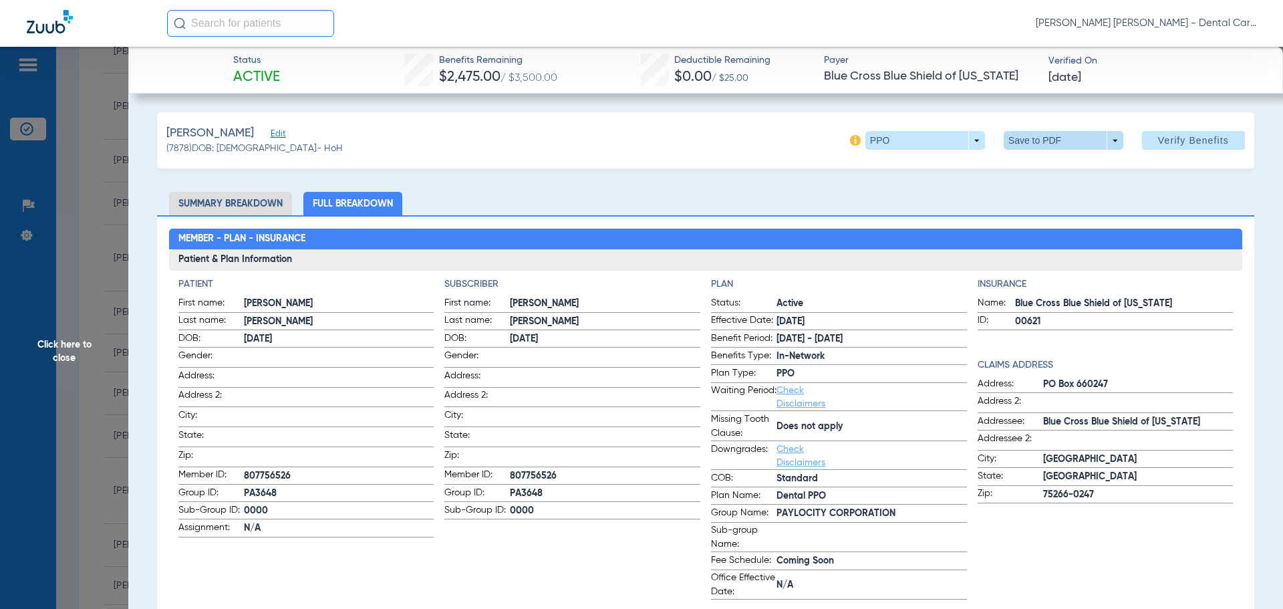
click at [1030, 145] on span at bounding box center [1064, 140] width 120 height 19
click at [1033, 166] on span "Save to PDF" at bounding box center [1058, 166] width 53 height 9
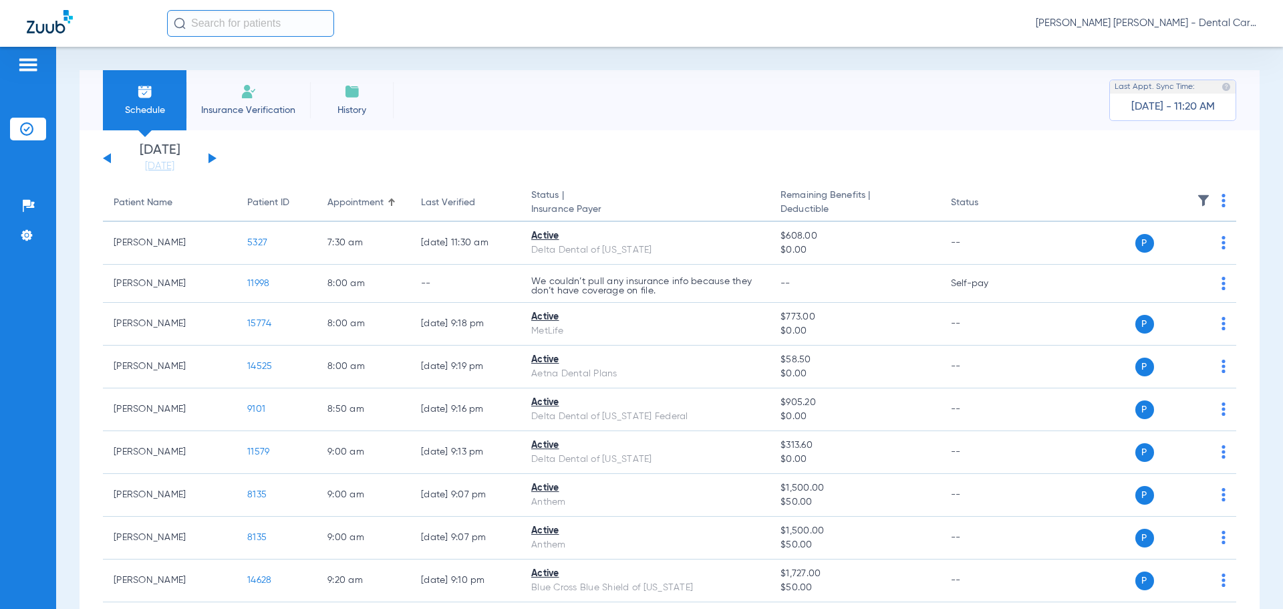
click at [208, 158] on div "[DATE] [DATE] [DATE] [DATE] [DATE] [DATE] [DATE] [DATE] [DATE] [DATE] [DATE] [D…" at bounding box center [160, 158] width 114 height 29
click at [211, 157] on button at bounding box center [213, 158] width 8 height 10
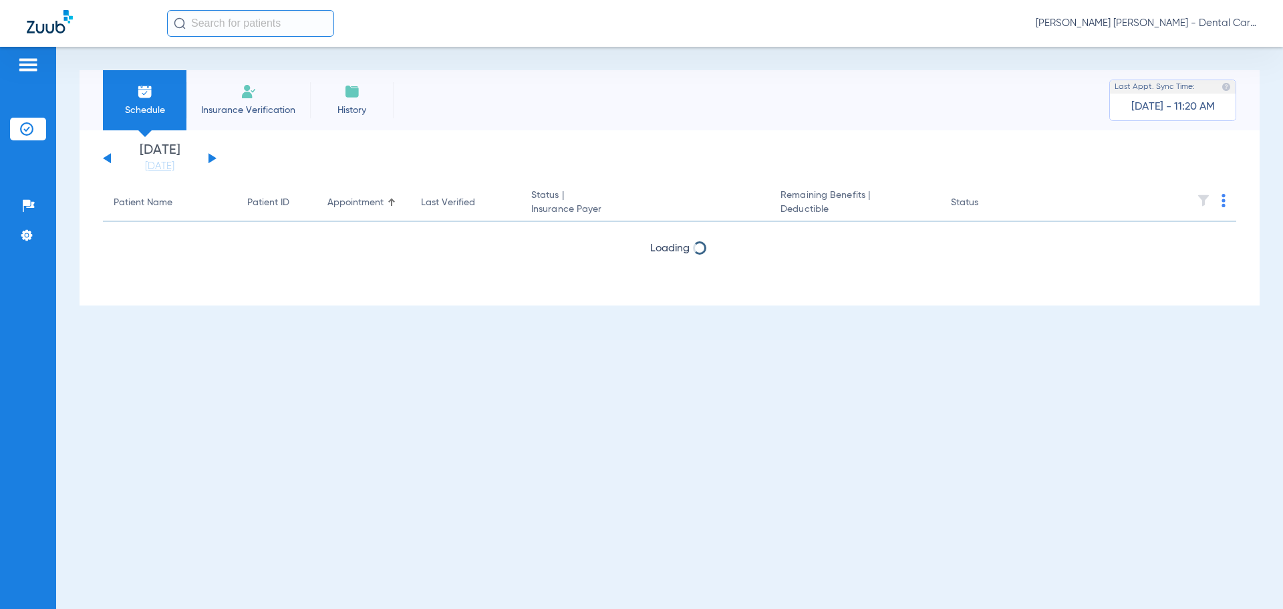
click at [211, 157] on button at bounding box center [213, 158] width 8 height 10
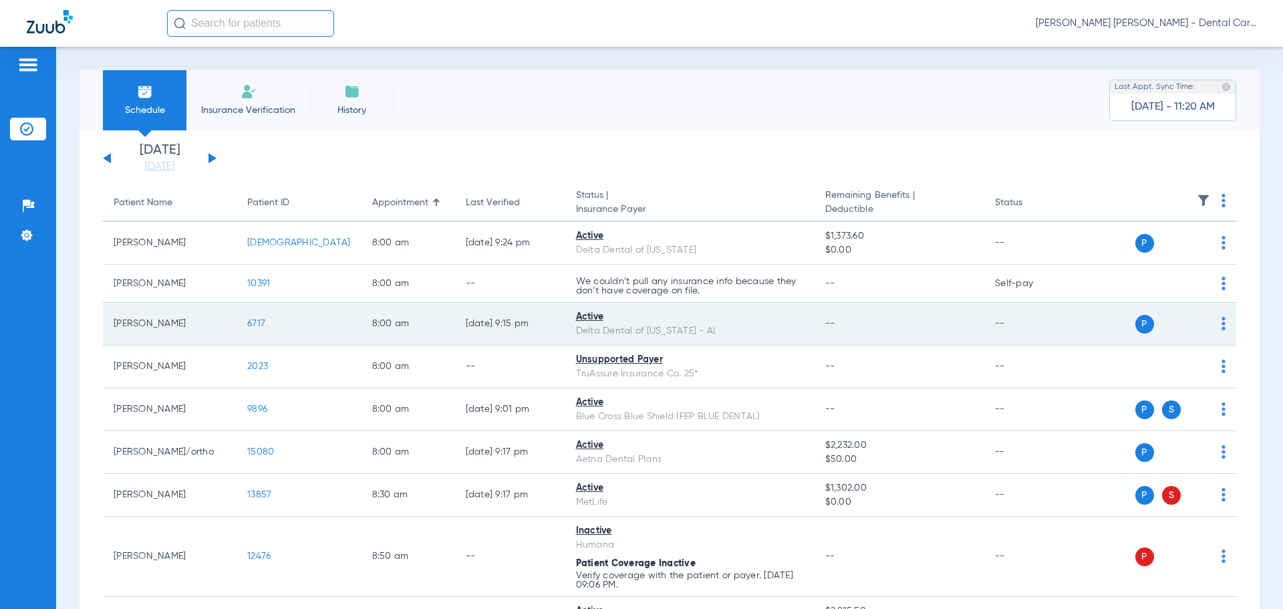
click at [253, 323] on span "6717" at bounding box center [256, 323] width 18 height 9
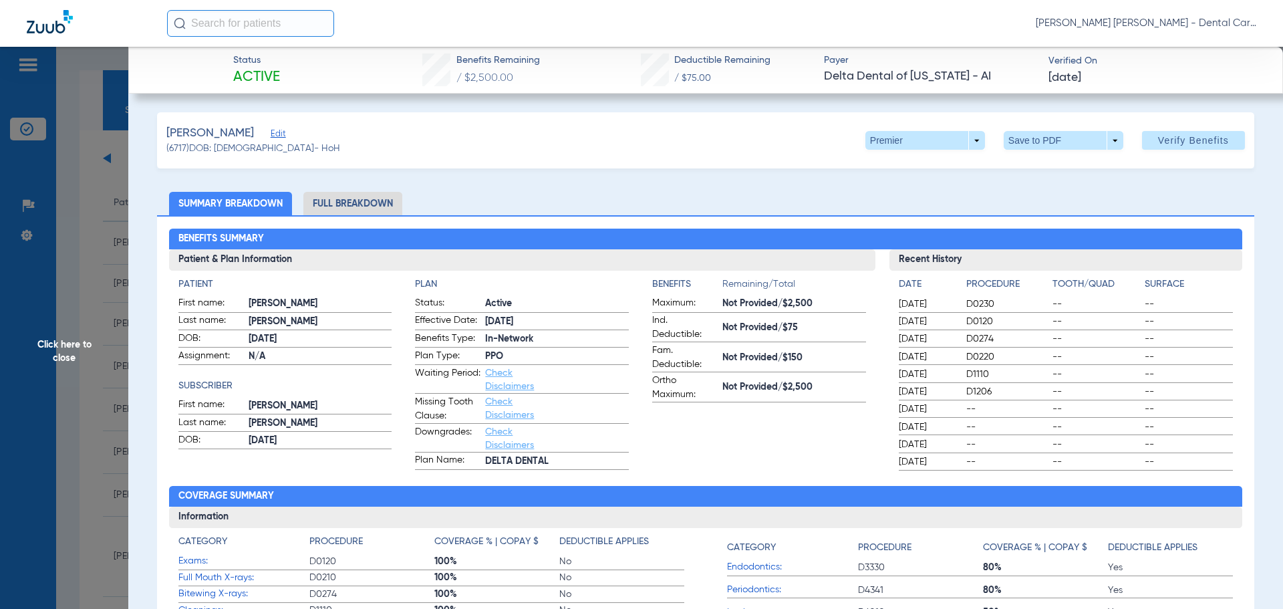
click at [370, 199] on li "Full Breakdown" at bounding box center [352, 203] width 99 height 23
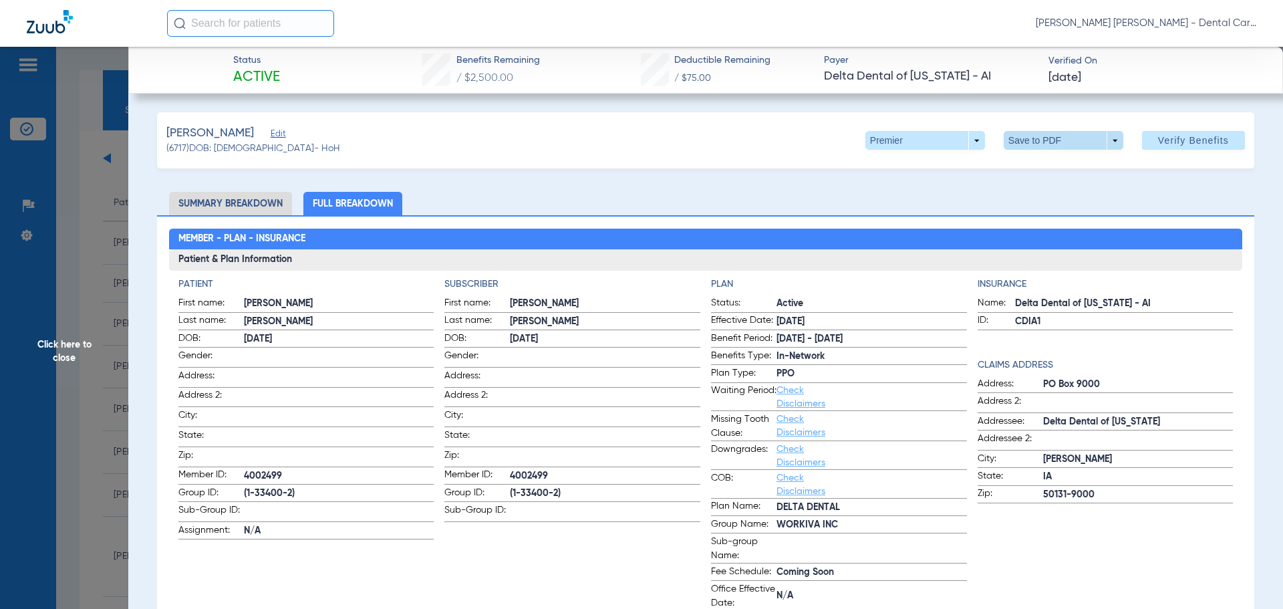
click at [1055, 144] on span at bounding box center [1063, 140] width 32 height 32
click at [1049, 162] on span "Save to PDF" at bounding box center [1058, 166] width 53 height 9
click at [74, 344] on span "Click here to close" at bounding box center [64, 351] width 128 height 609
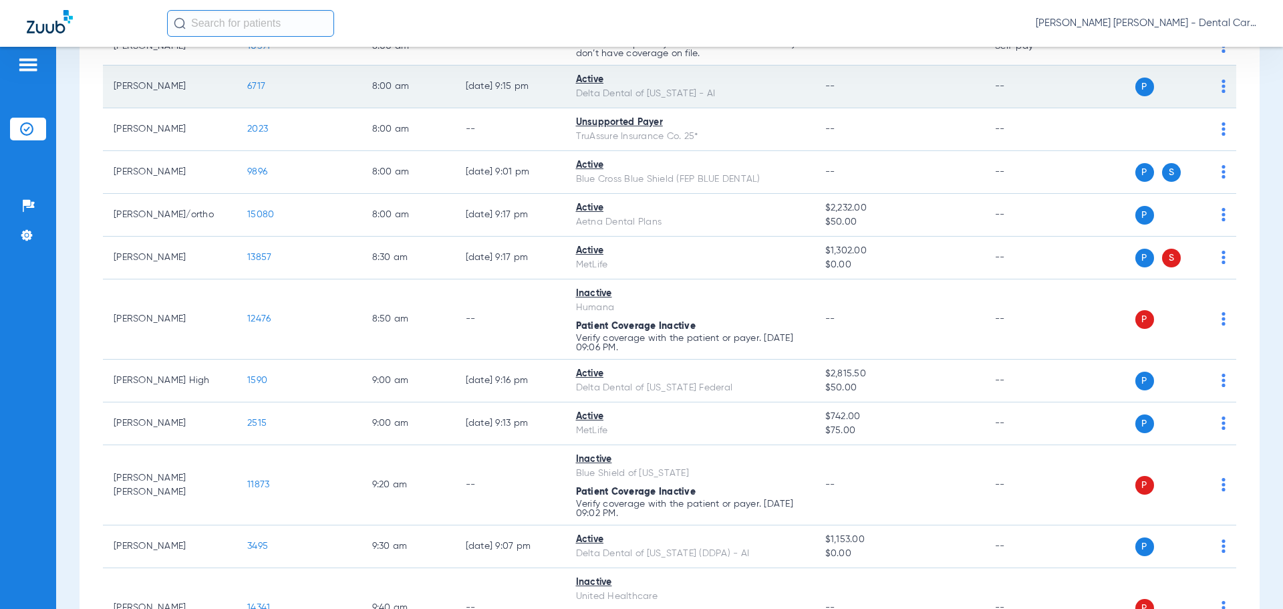
scroll to position [267, 0]
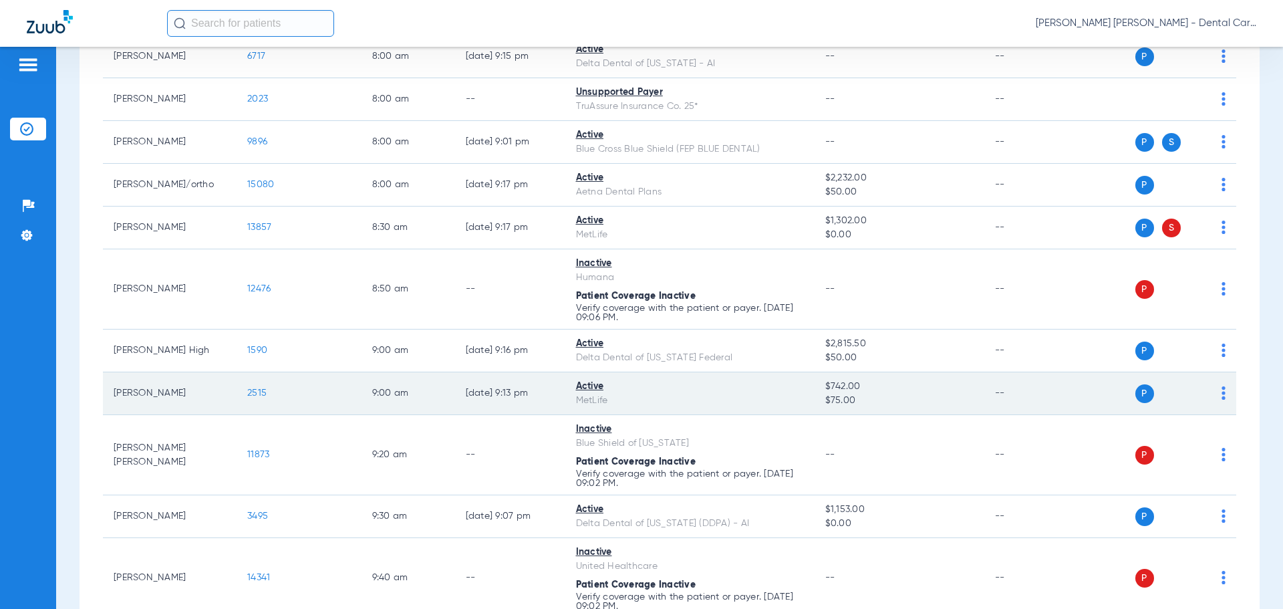
click at [264, 397] on span "2515" at bounding box center [256, 392] width 19 height 9
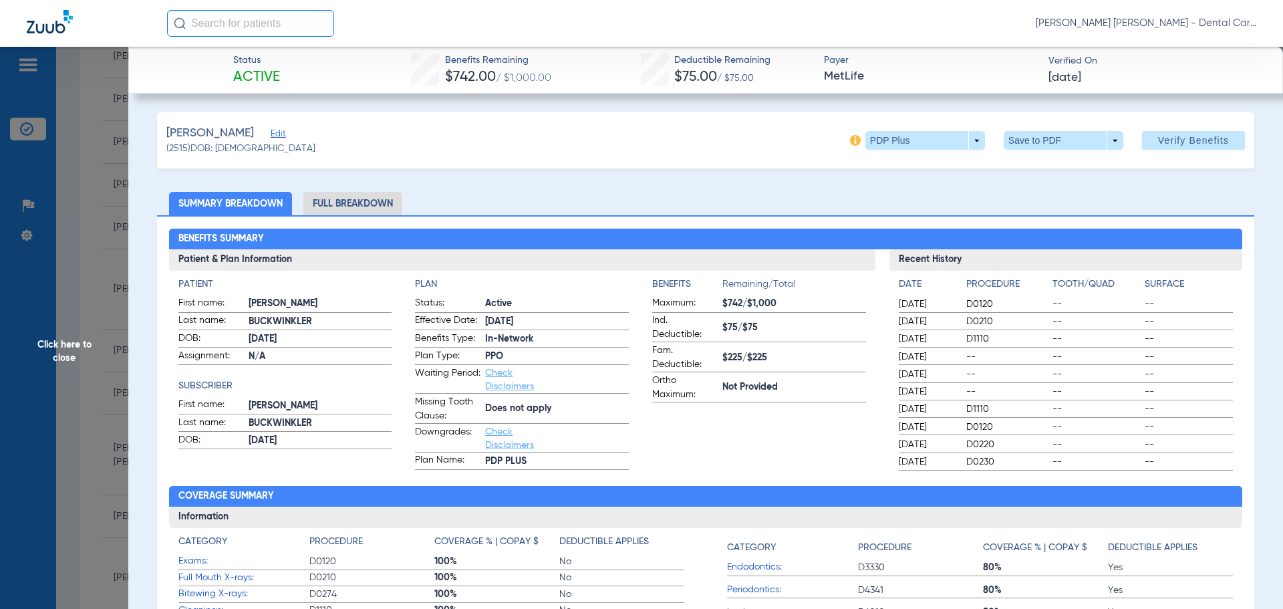
click at [374, 201] on li "Full Breakdown" at bounding box center [352, 203] width 99 height 23
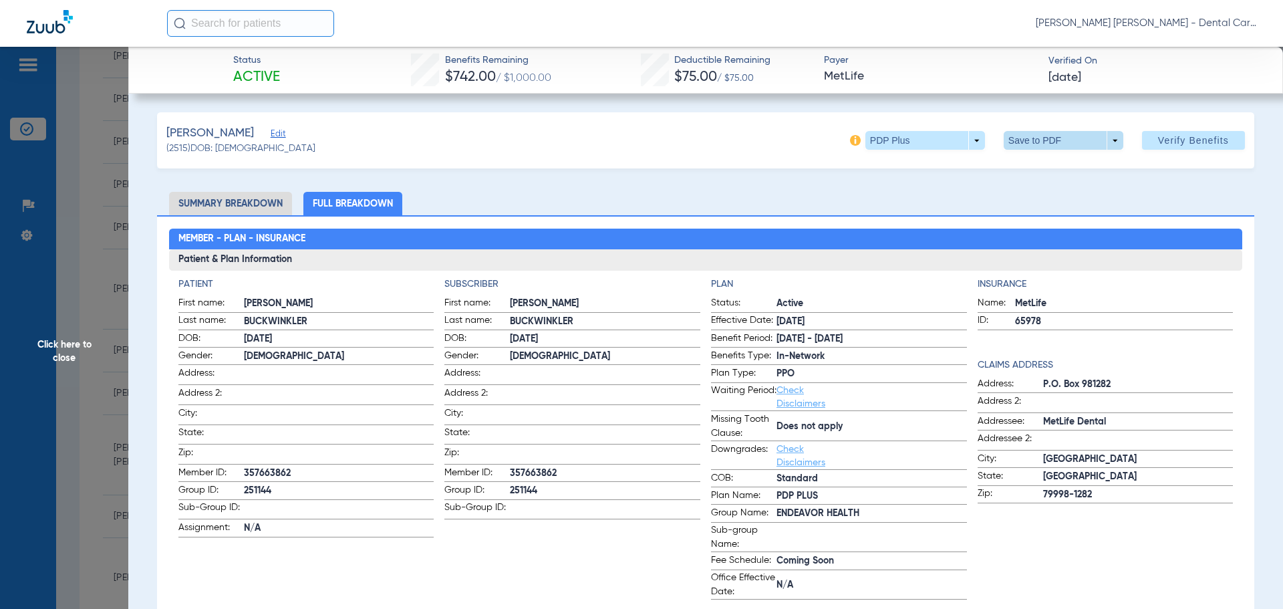
click at [1035, 138] on span at bounding box center [1064, 140] width 120 height 19
click at [1033, 172] on button "insert_drive_file Save to PDF" at bounding box center [1045, 167] width 101 height 27
click at [64, 346] on span "Click here to close" at bounding box center [64, 351] width 128 height 609
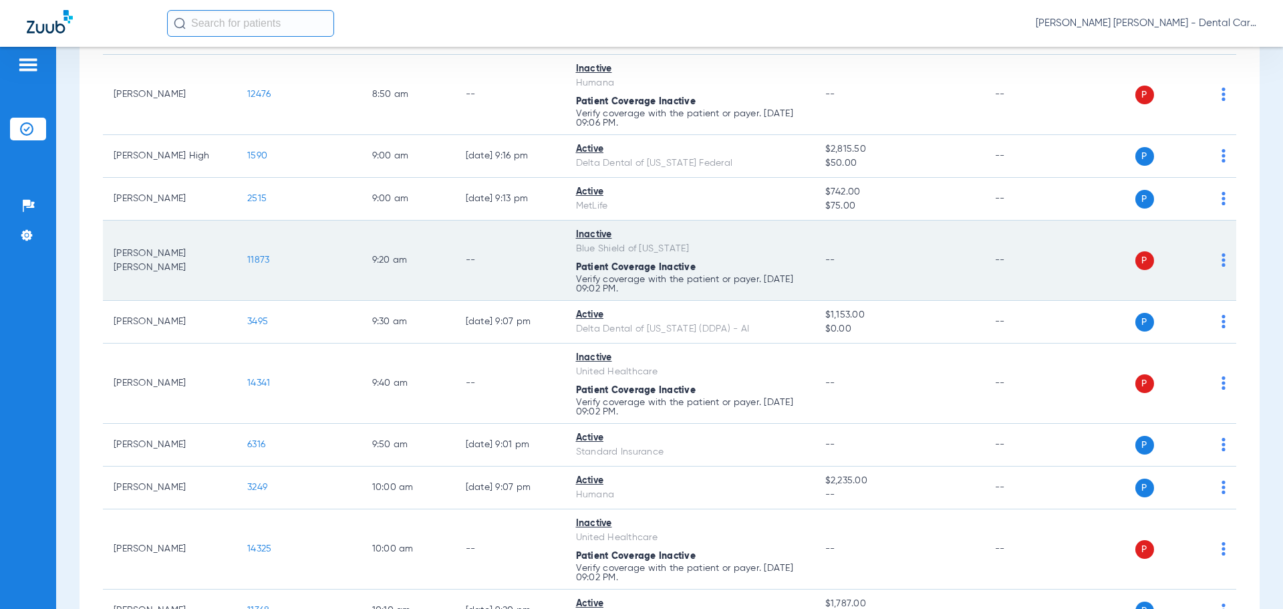
scroll to position [493, 0]
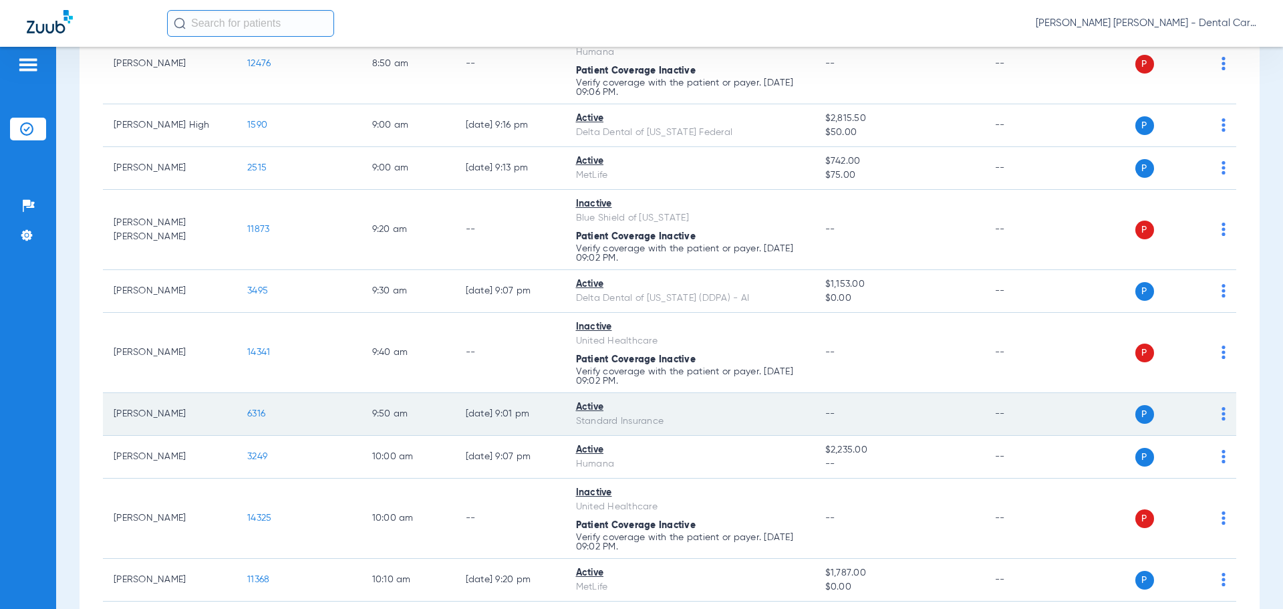
click at [260, 414] on span "6316" at bounding box center [256, 413] width 18 height 9
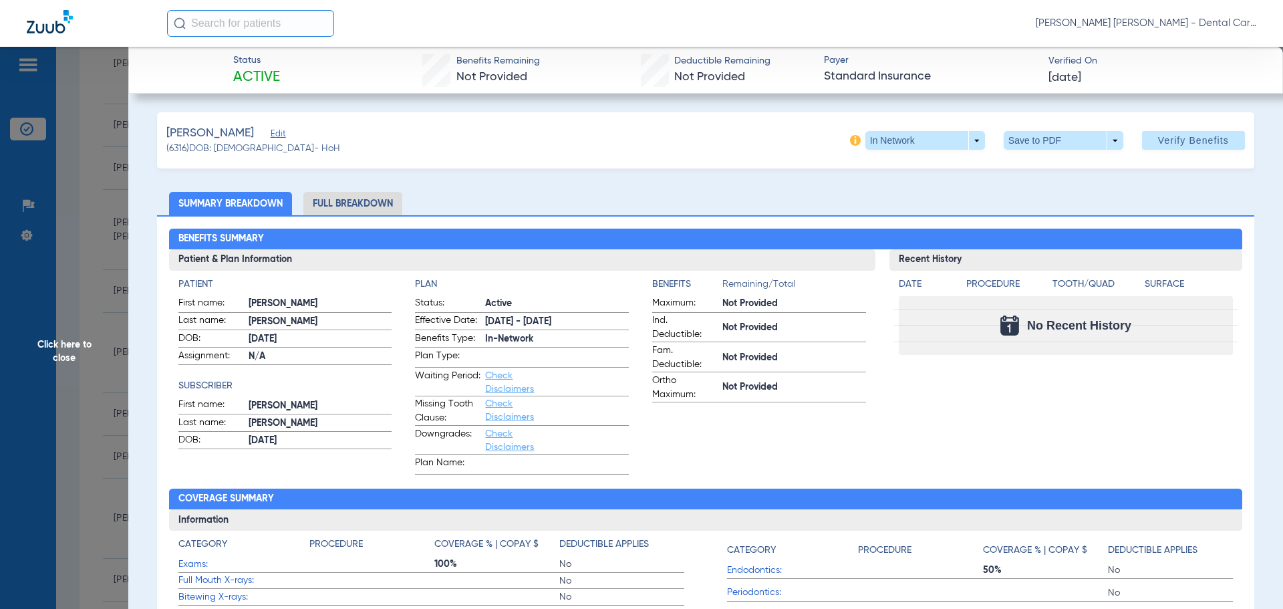
click at [356, 206] on li "Full Breakdown" at bounding box center [352, 203] width 99 height 23
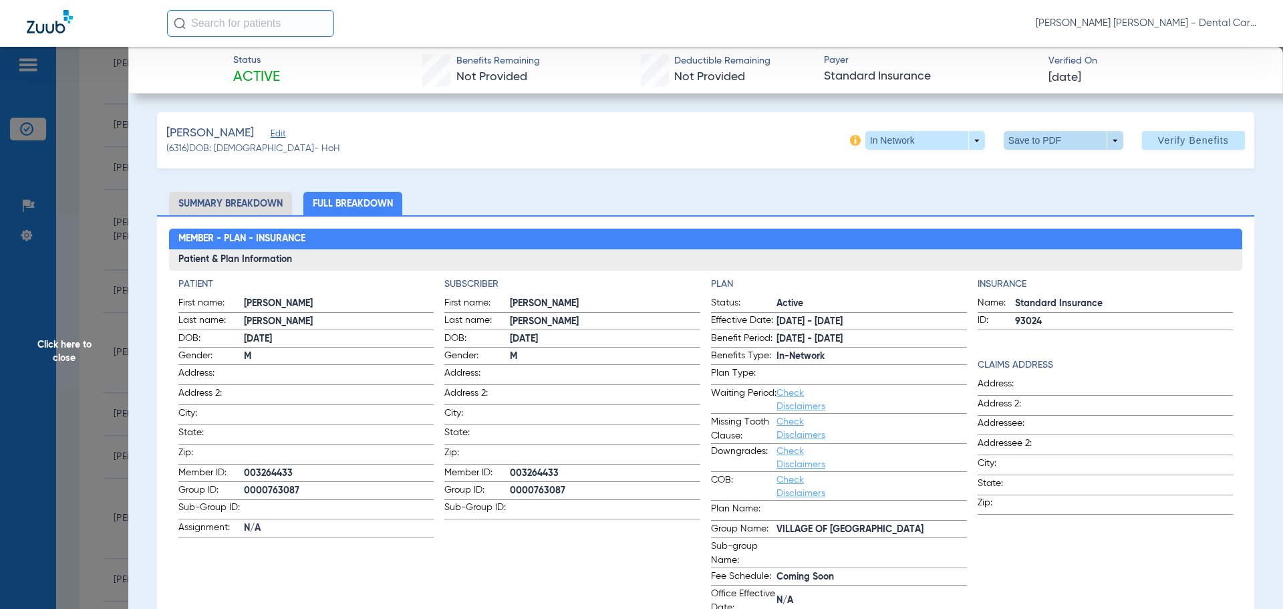
click at [1023, 145] on span at bounding box center [1064, 140] width 120 height 19
click at [1029, 172] on button "insert_drive_file Save to PDF" at bounding box center [1045, 167] width 101 height 27
click at [77, 349] on span "Click here to close" at bounding box center [64, 351] width 128 height 609
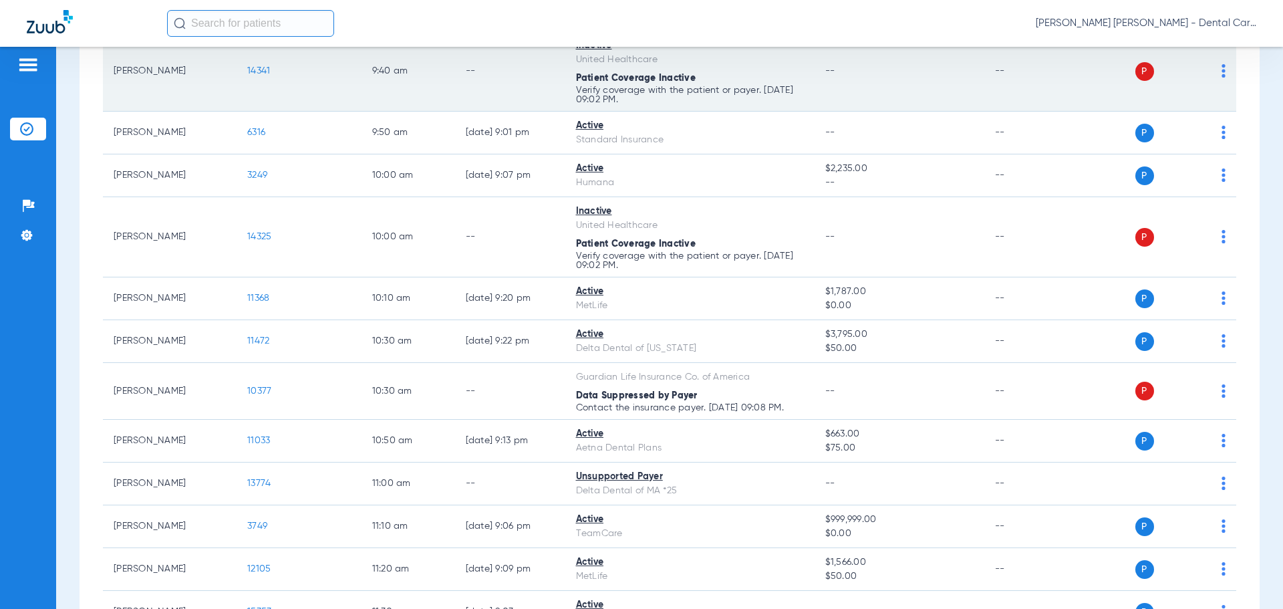
scroll to position [894, 0]
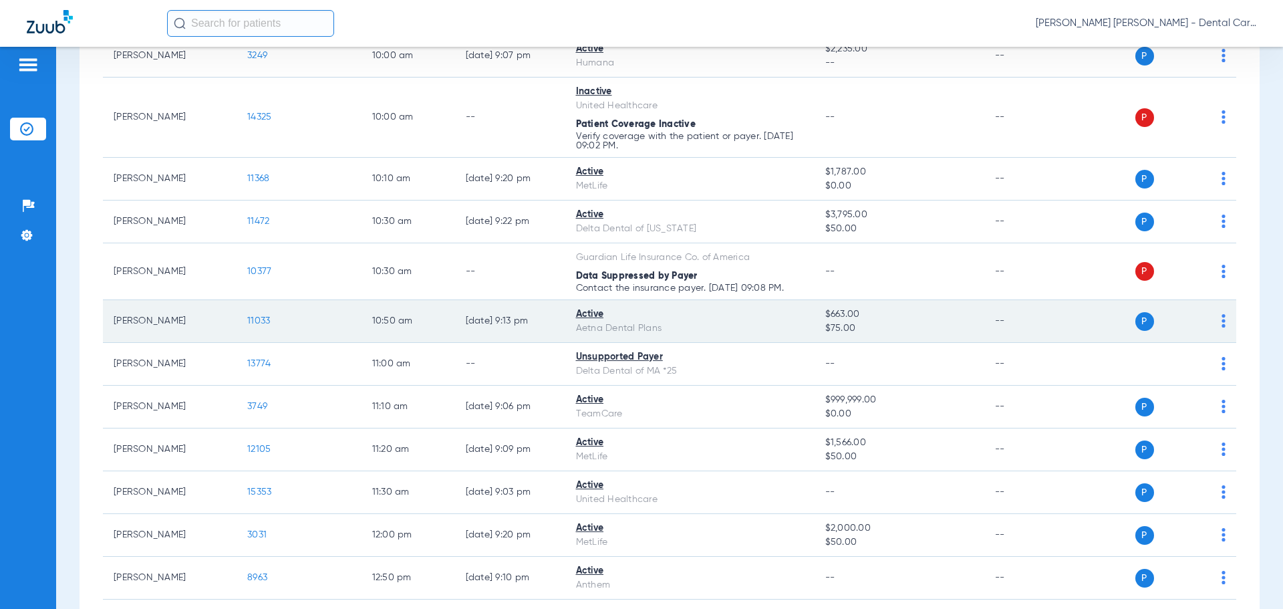
click at [258, 317] on span "11033" at bounding box center [258, 320] width 23 height 9
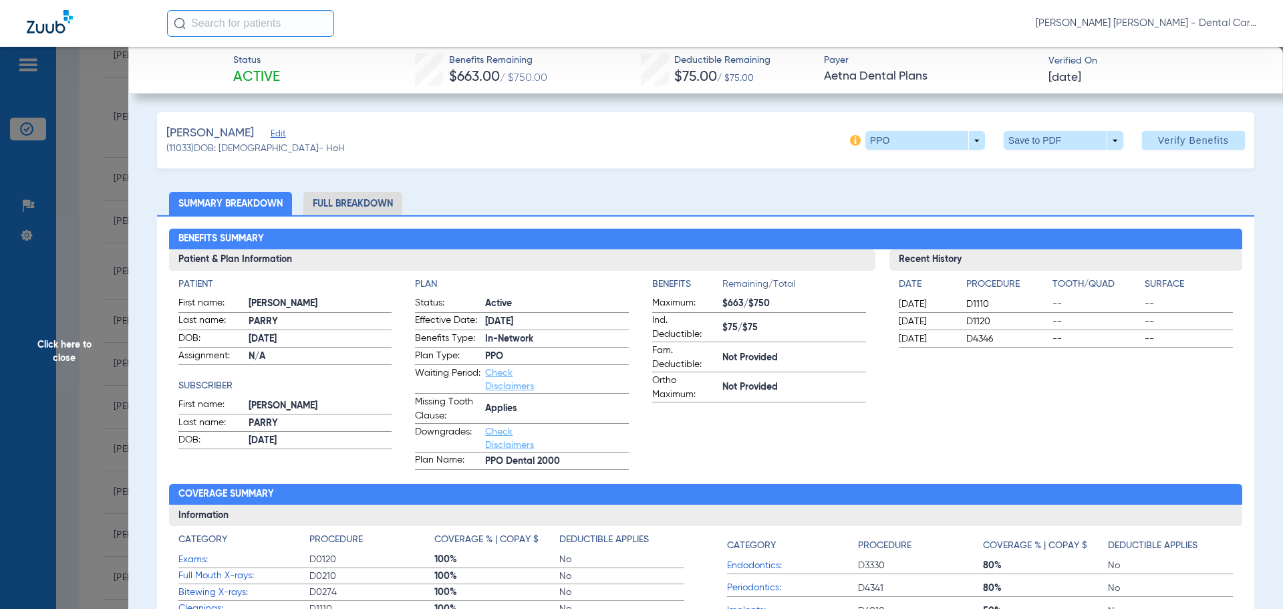
click at [360, 206] on li "Full Breakdown" at bounding box center [352, 203] width 99 height 23
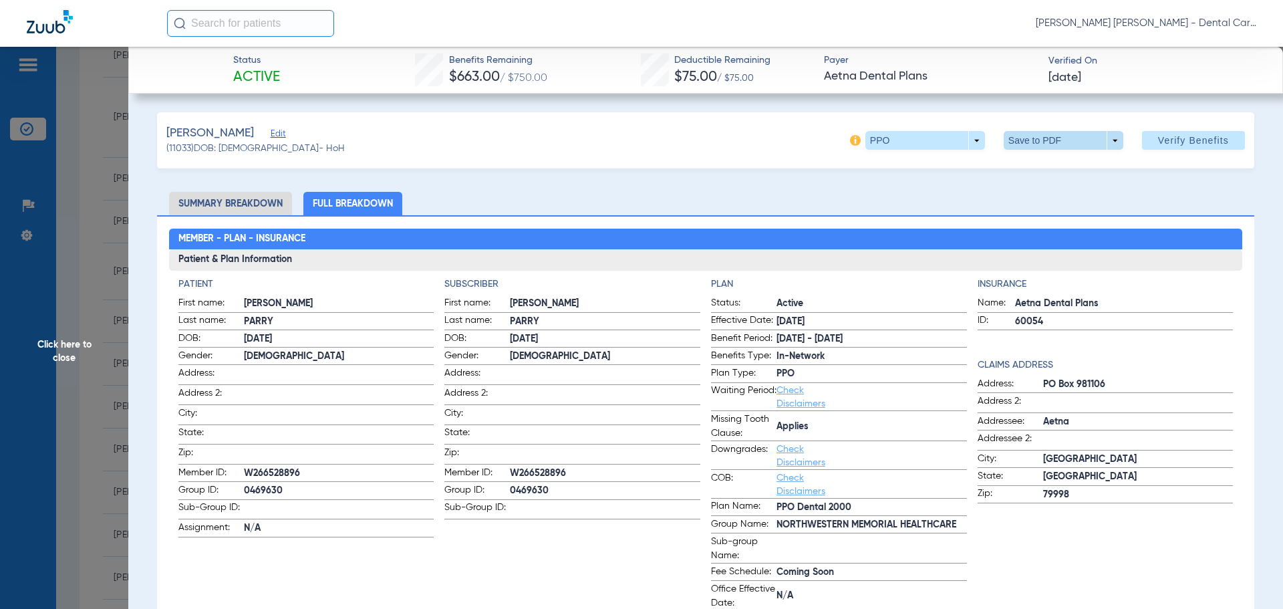
click at [1047, 131] on span at bounding box center [1063, 140] width 32 height 32
click at [1037, 170] on span "Save to PDF" at bounding box center [1058, 166] width 53 height 9
click at [72, 351] on span "Click here to close" at bounding box center [64, 351] width 128 height 609
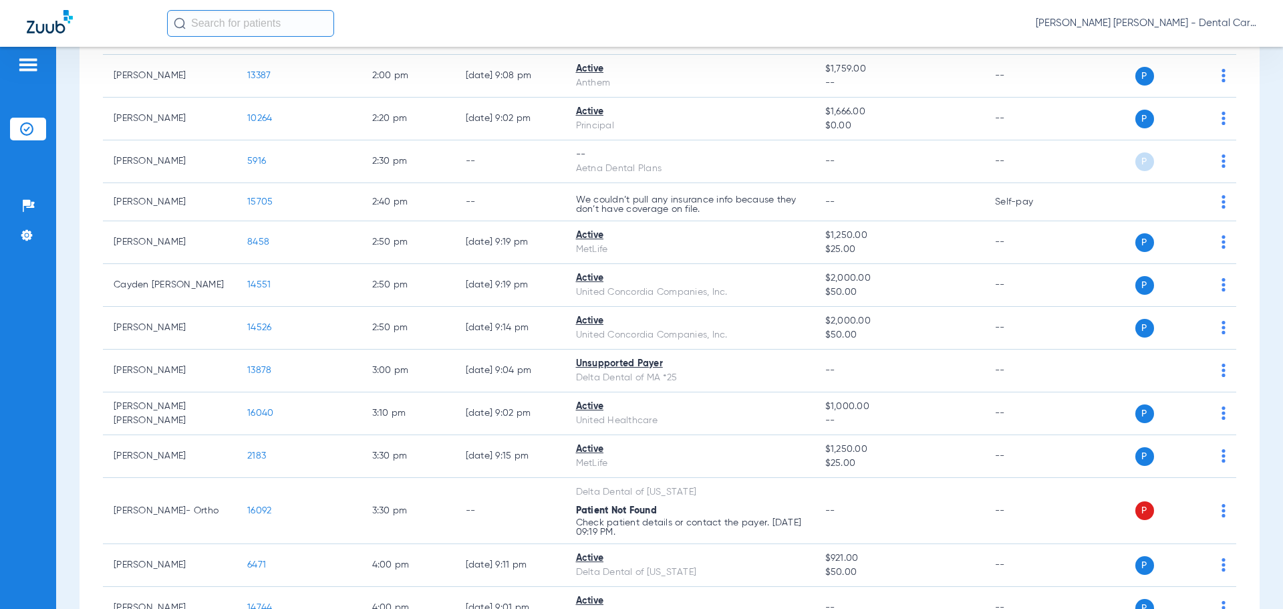
scroll to position [1763, 0]
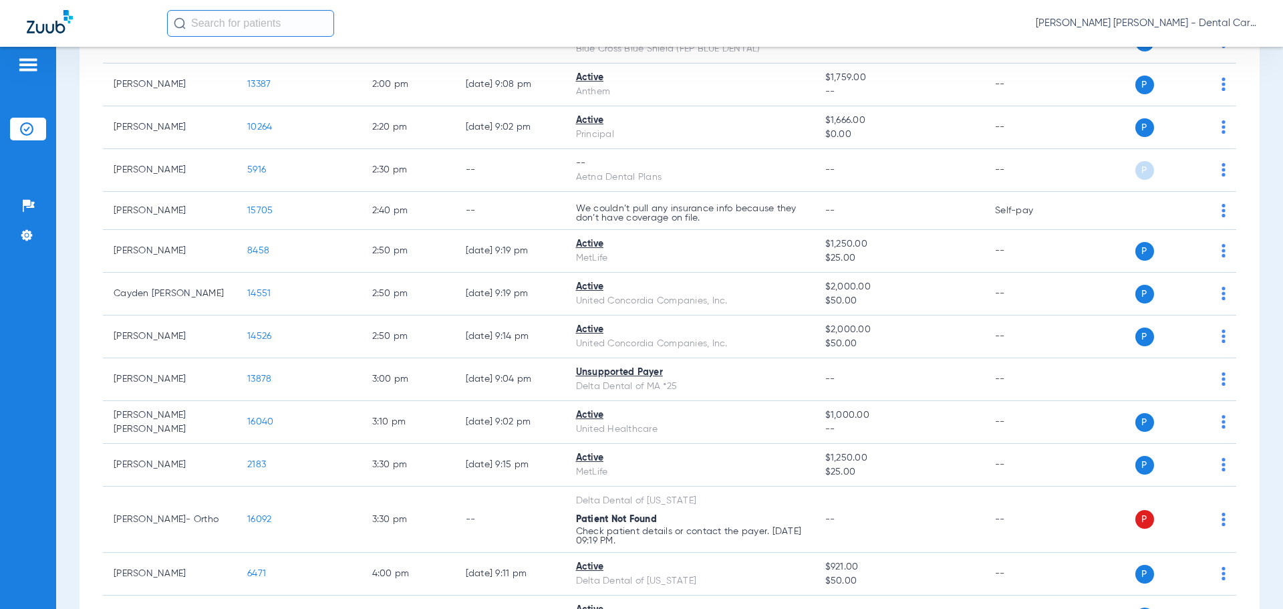
click at [256, 27] on input "text" at bounding box center [250, 23] width 167 height 27
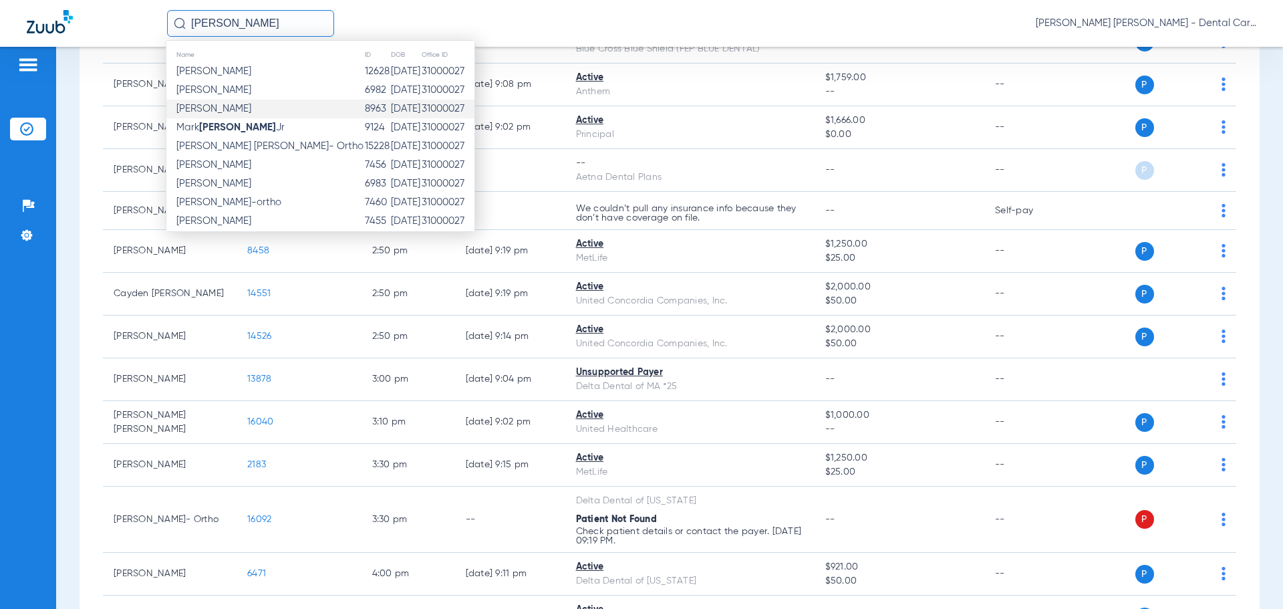
type input "hester"
click at [209, 110] on span "[PERSON_NAME]" at bounding box center [213, 109] width 75 height 10
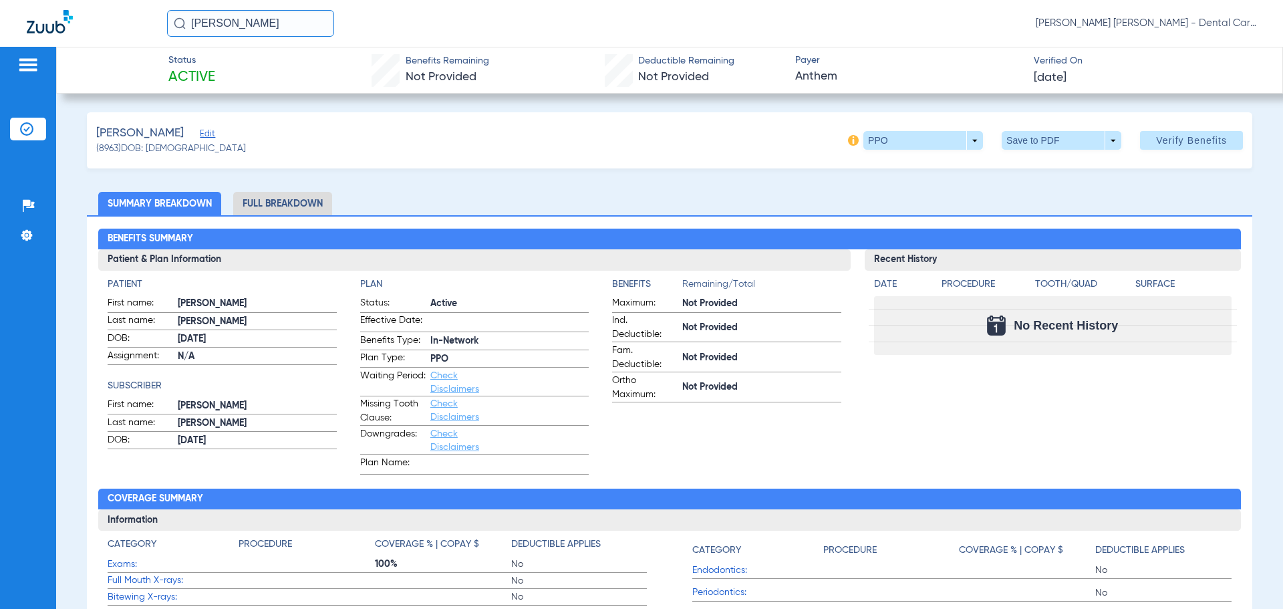
click at [288, 201] on li "Full Breakdown" at bounding box center [282, 203] width 99 height 23
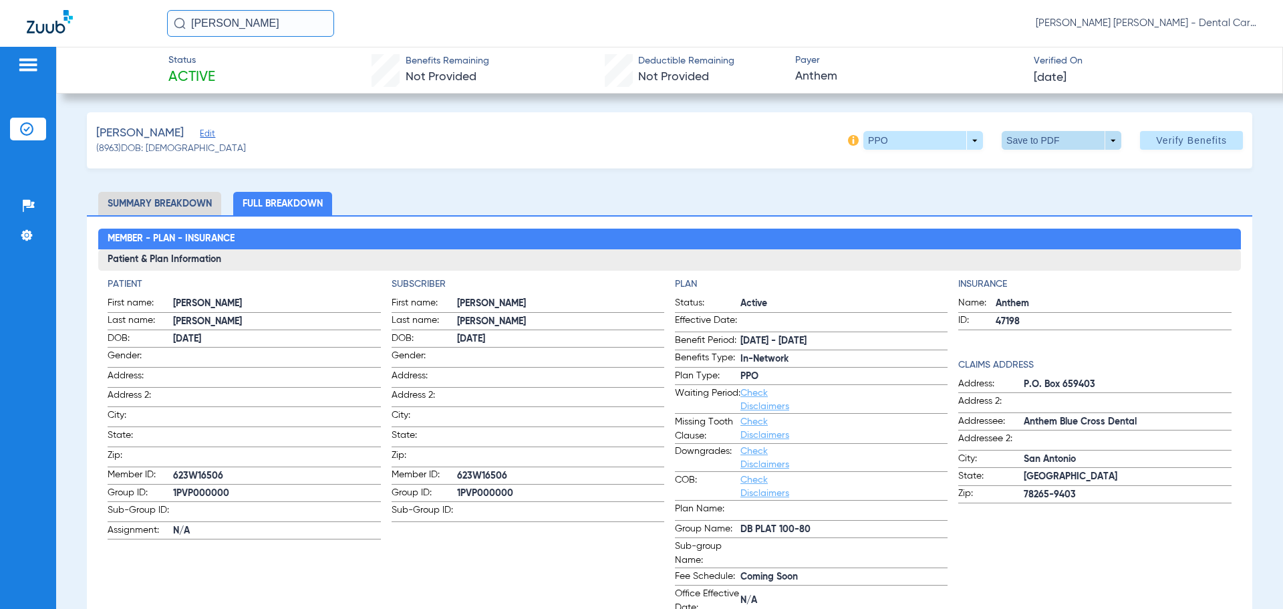
click at [1035, 143] on span at bounding box center [1062, 140] width 120 height 19
click at [1045, 165] on span "Save to PDF" at bounding box center [1056, 166] width 53 height 9
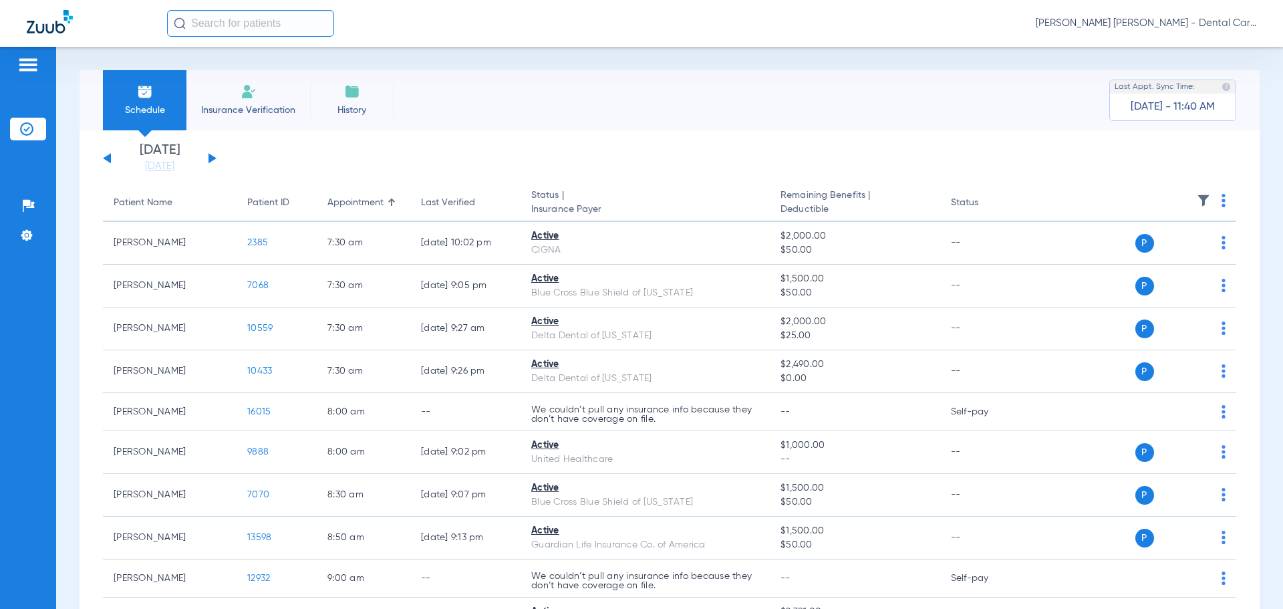
click at [210, 158] on button at bounding box center [213, 158] width 8 height 10
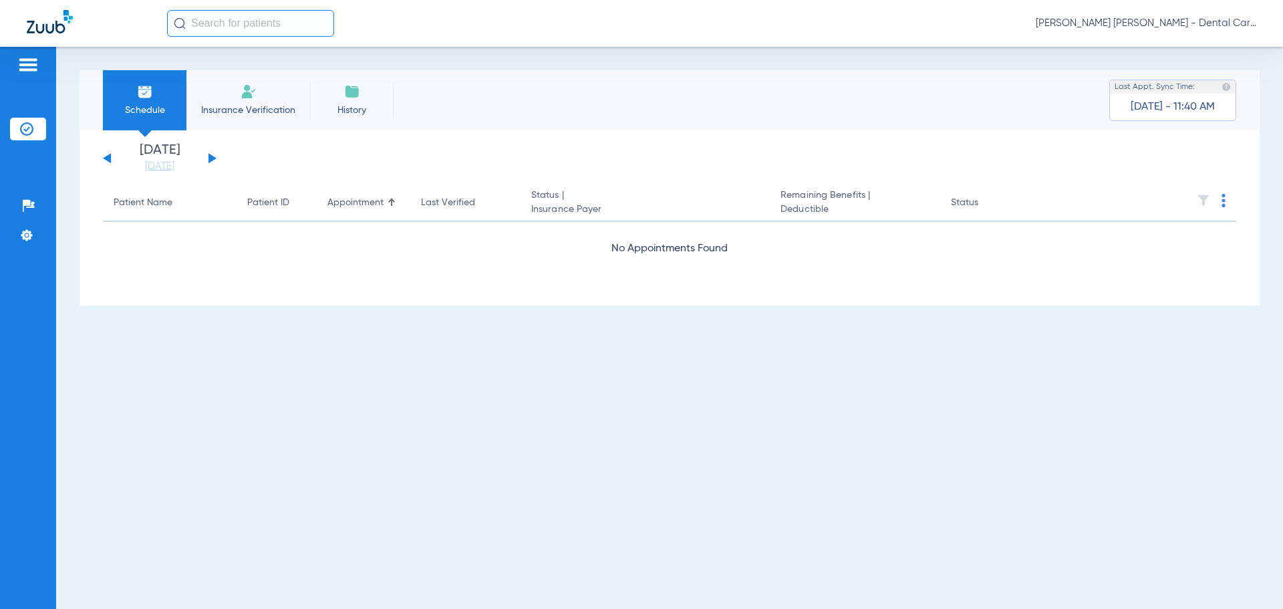
click at [210, 158] on button at bounding box center [213, 158] width 8 height 10
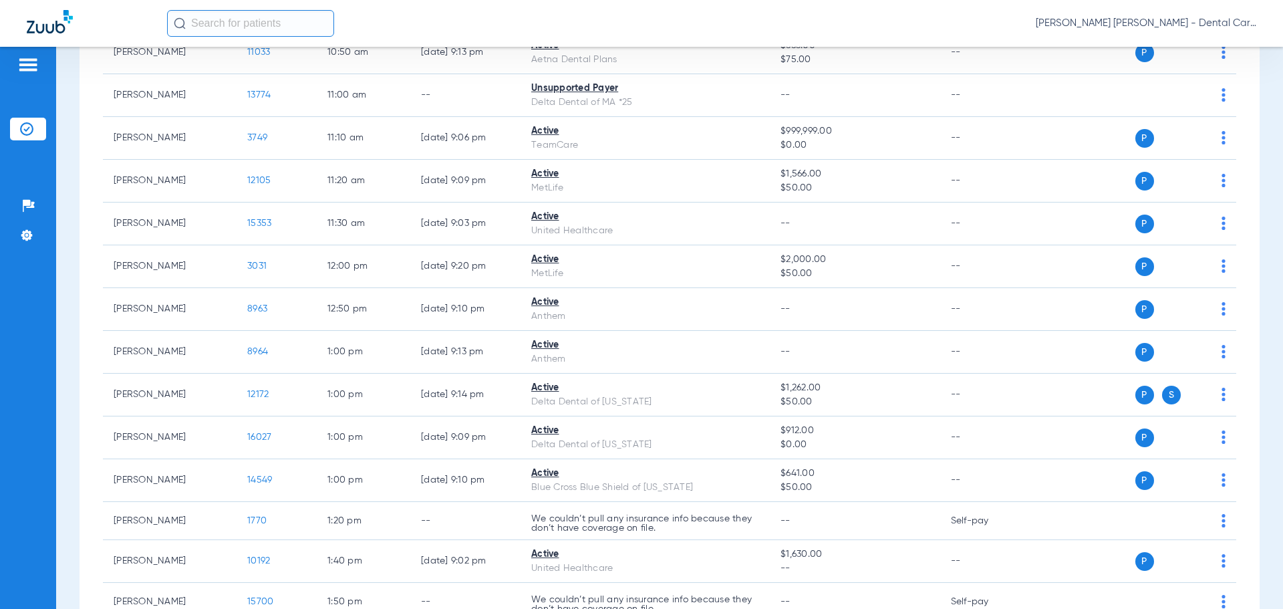
scroll to position [1203, 0]
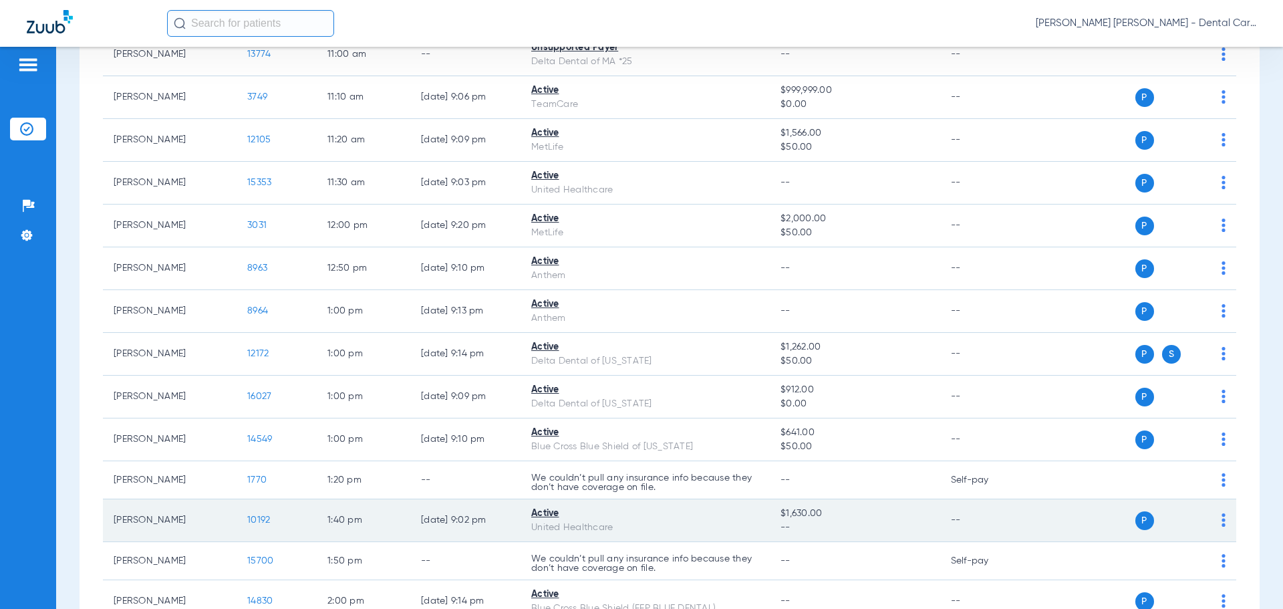
click at [256, 519] on span "10192" at bounding box center [258, 519] width 23 height 9
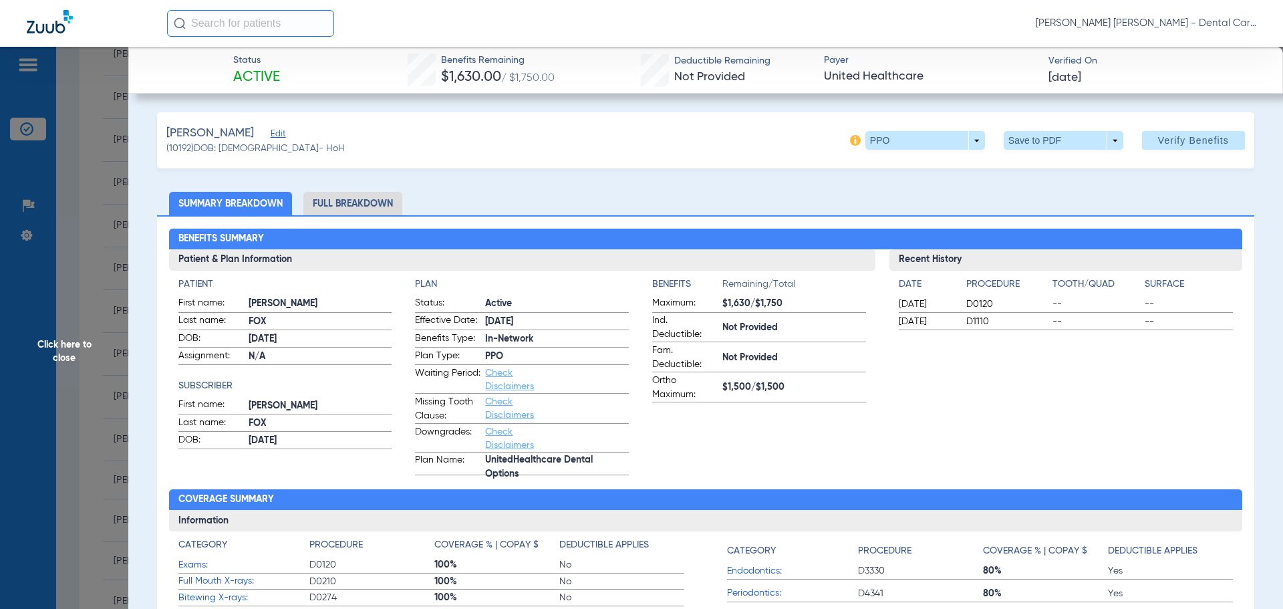
click at [353, 204] on li "Full Breakdown" at bounding box center [352, 203] width 99 height 23
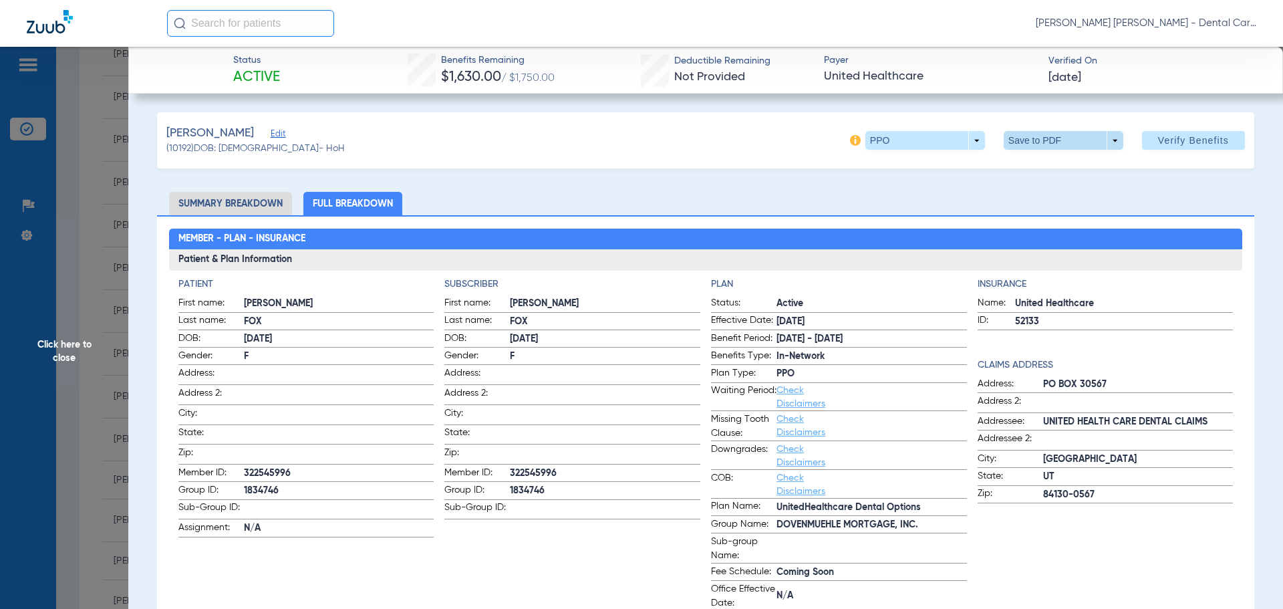
click at [1019, 142] on span at bounding box center [1064, 140] width 120 height 19
click at [1031, 164] on button "insert_drive_file Save to PDF" at bounding box center [1045, 167] width 101 height 27
click at [61, 343] on span "Click here to close" at bounding box center [64, 351] width 128 height 609
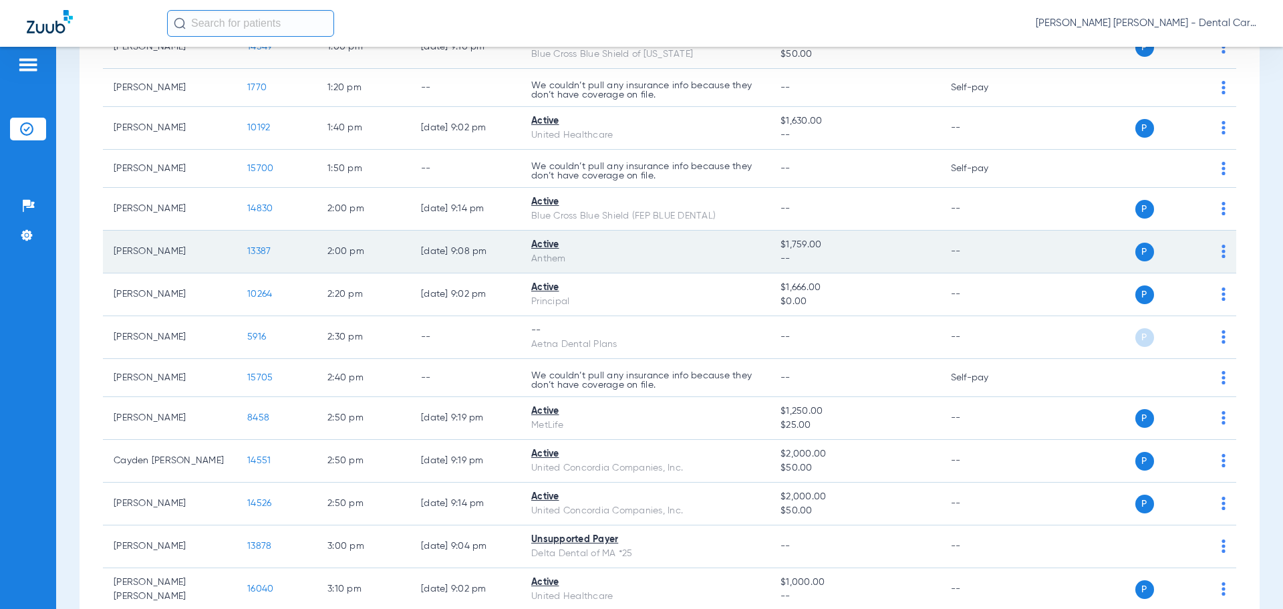
scroll to position [1604, 0]
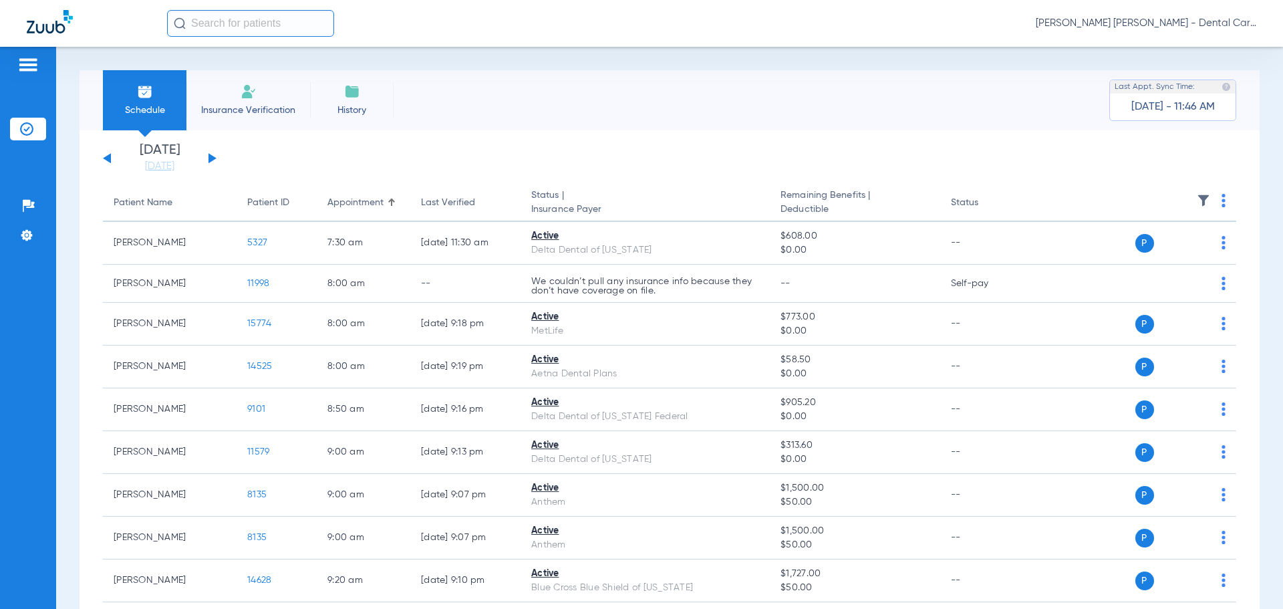
click at [209, 162] on button at bounding box center [213, 158] width 8 height 10
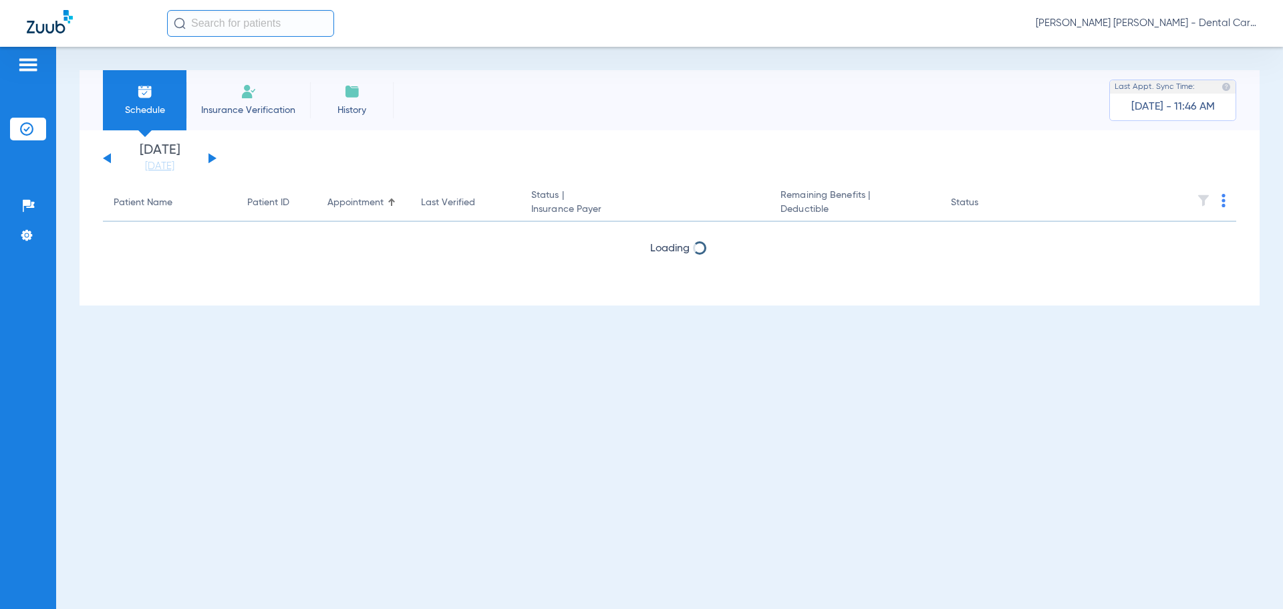
click at [209, 162] on button at bounding box center [213, 158] width 8 height 10
click at [209, 161] on button at bounding box center [213, 158] width 8 height 10
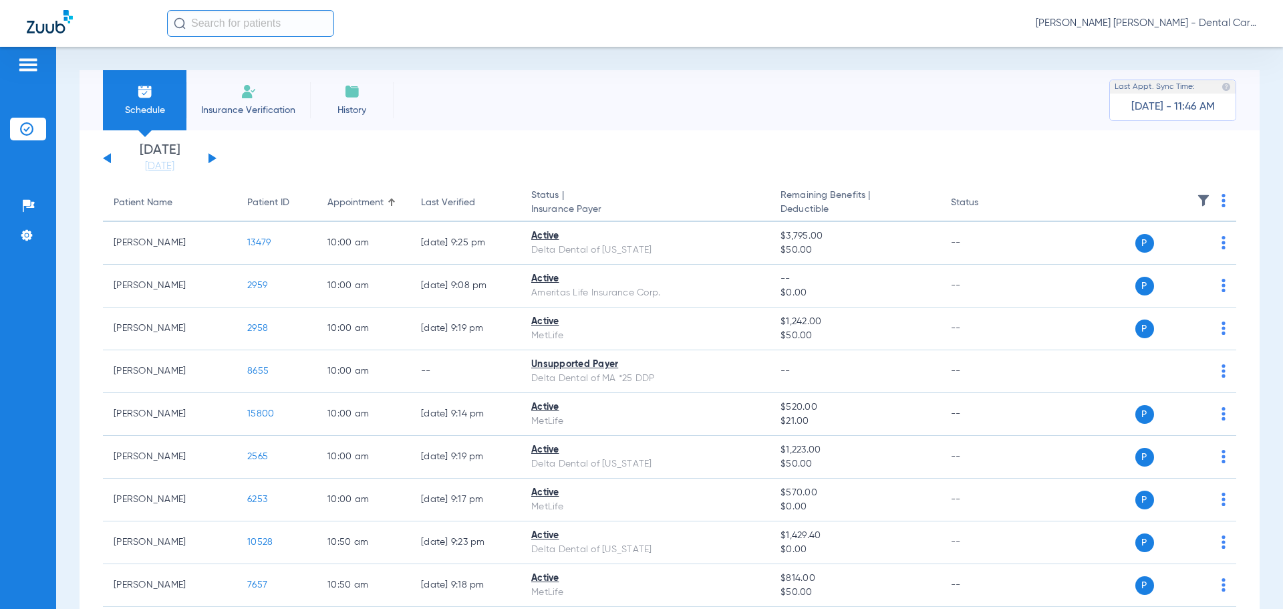
click at [112, 155] on div "[DATE] [DATE] [DATE] [DATE] [DATE] [DATE] [DATE] [DATE] [DATE] [DATE] [DATE] [D…" at bounding box center [160, 158] width 114 height 29
click at [110, 155] on button at bounding box center [107, 158] width 8 height 10
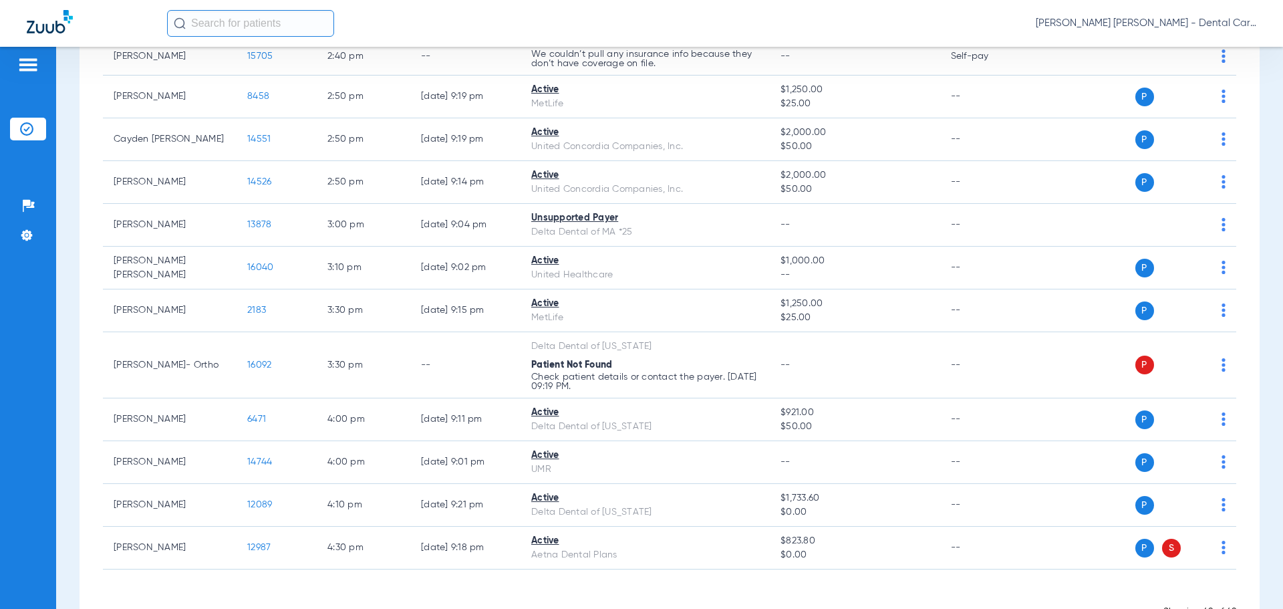
scroll to position [1938, 0]
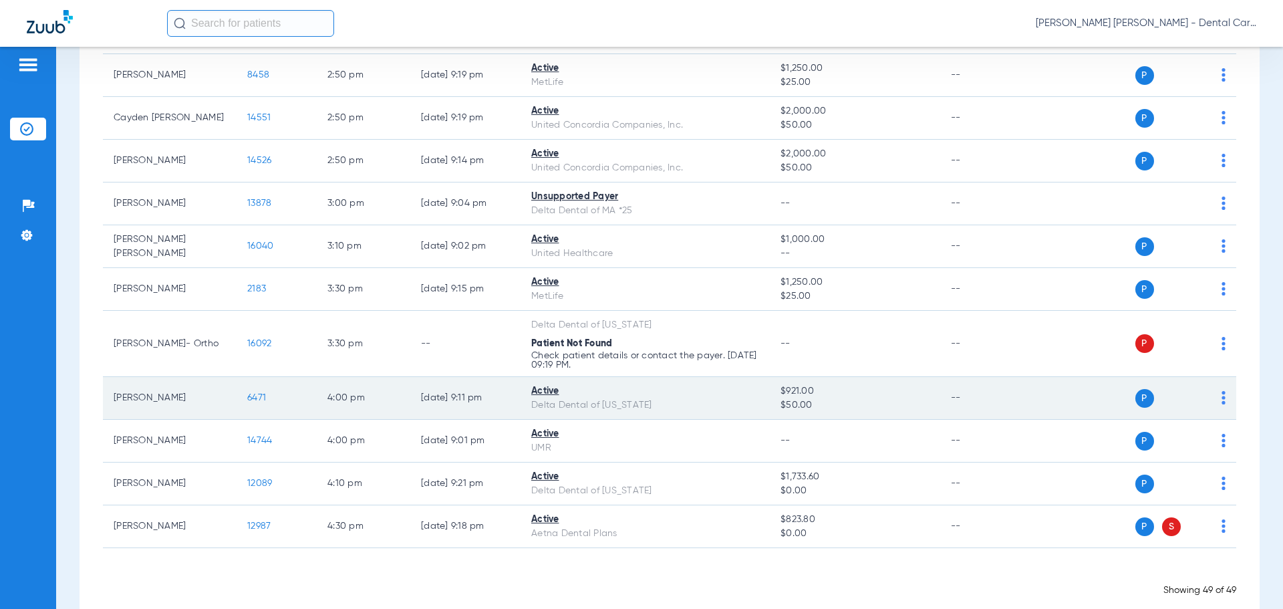
click at [251, 401] on span "6471" at bounding box center [256, 397] width 19 height 9
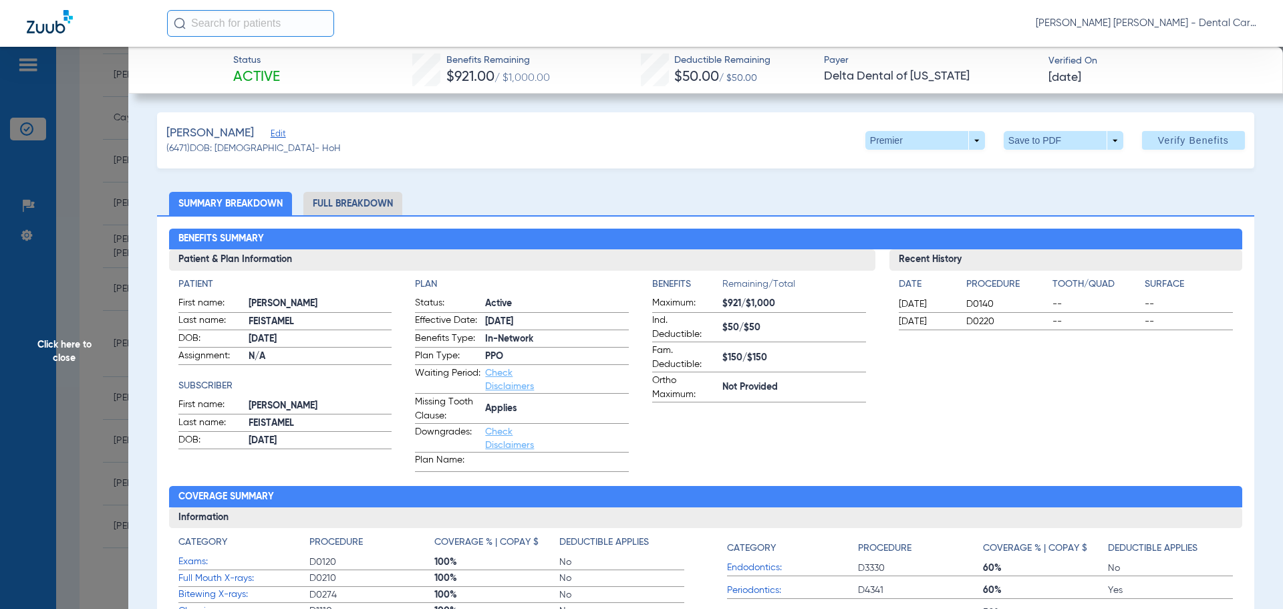
click at [352, 197] on li "Full Breakdown" at bounding box center [352, 203] width 99 height 23
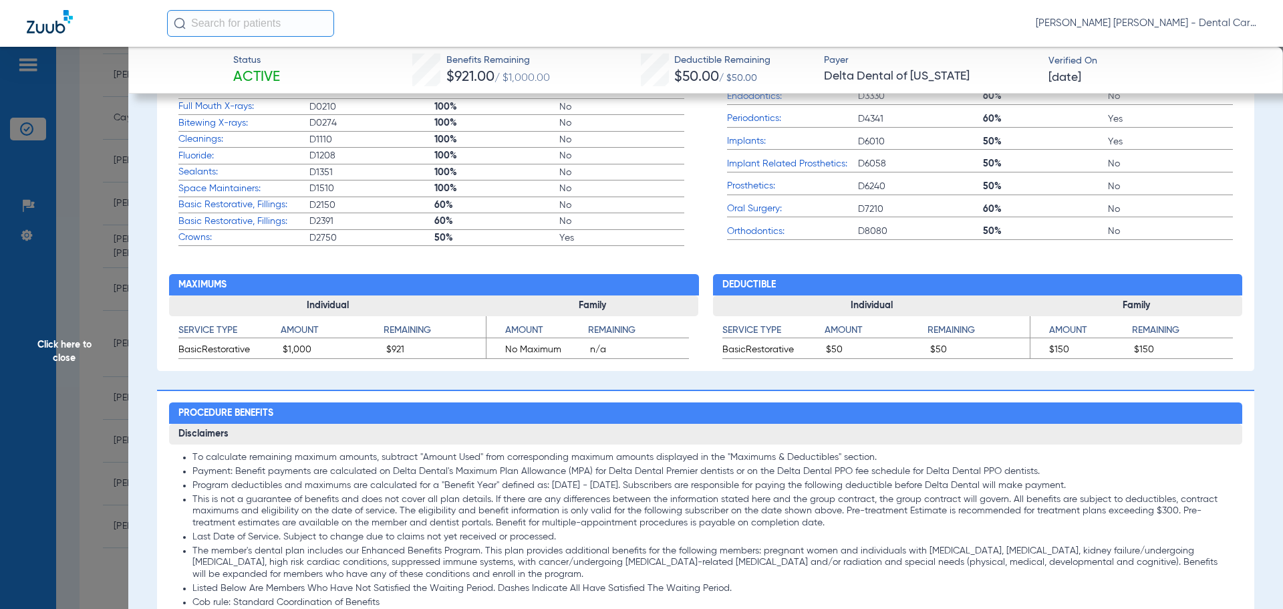
scroll to position [0, 0]
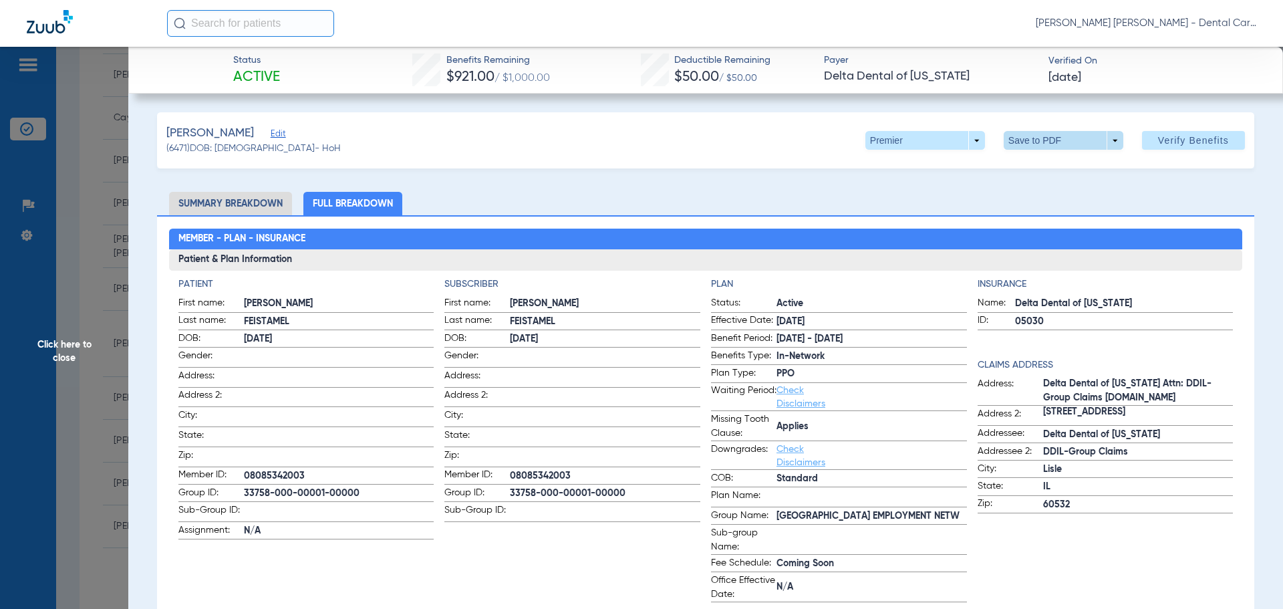
click at [1061, 142] on span at bounding box center [1063, 140] width 32 height 32
click at [1053, 167] on span "Save to PDF" at bounding box center [1058, 166] width 53 height 9
click at [65, 340] on span "Click here to close" at bounding box center [64, 351] width 128 height 609
